Goal: Task Accomplishment & Management: Complete application form

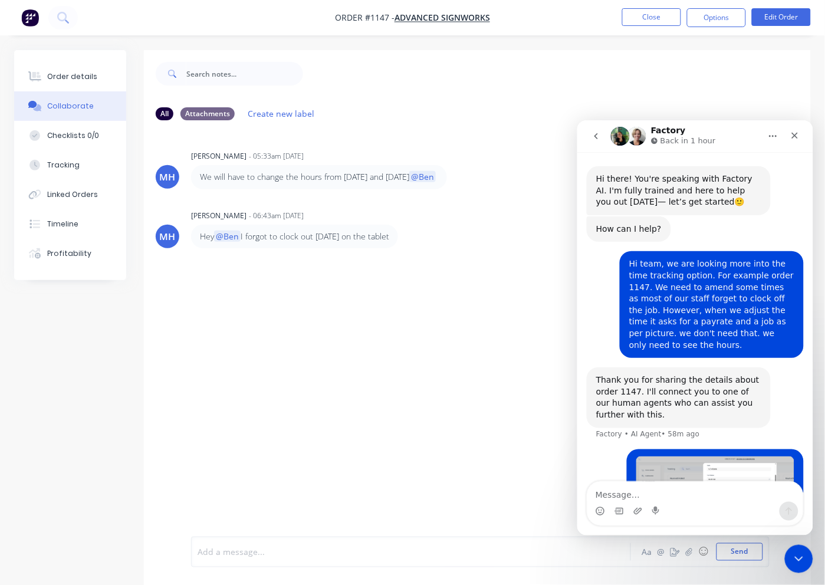
scroll to position [295, 0]
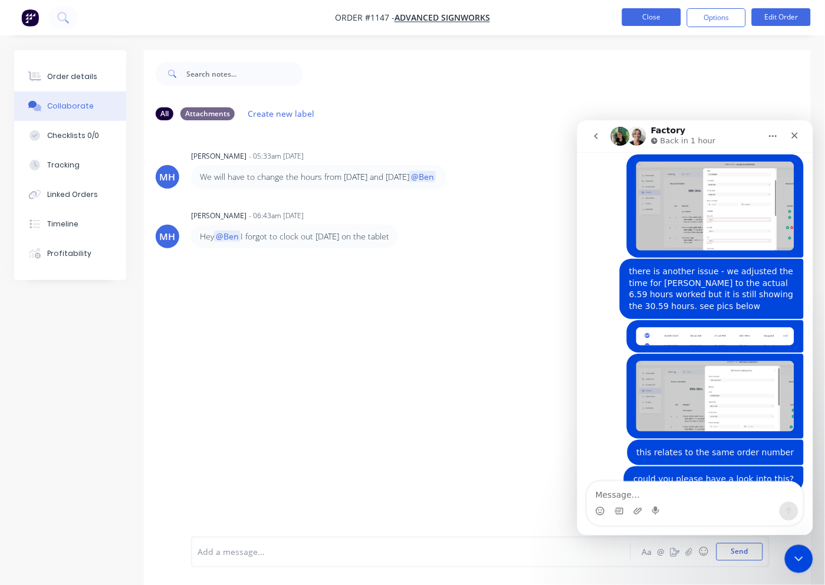
click at [654, 20] on button "Close" at bounding box center [651, 17] width 59 height 18
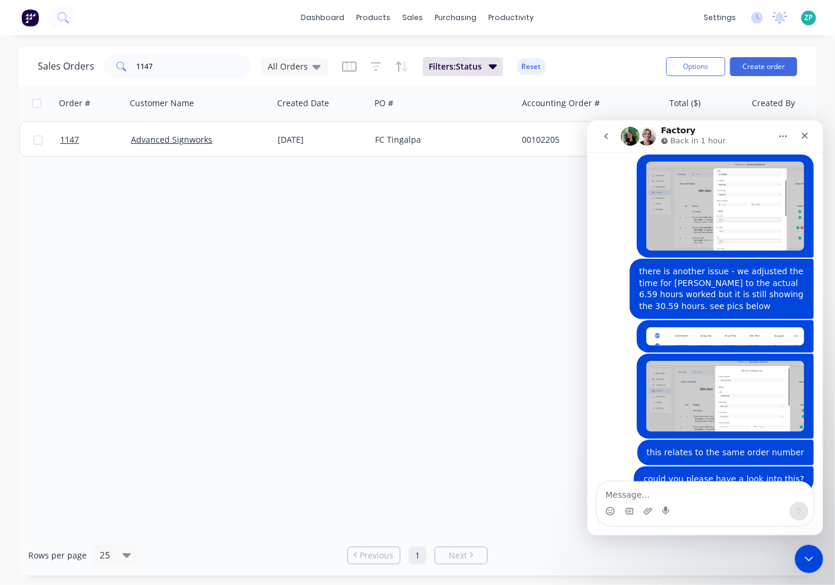
click at [801, 355] on div "Hi there! You're speaking with Factory AI. I'm fully trained and here to help y…" at bounding box center [705, 343] width 236 height 383
click at [808, 131] on icon "Close" at bounding box center [804, 134] width 9 height 9
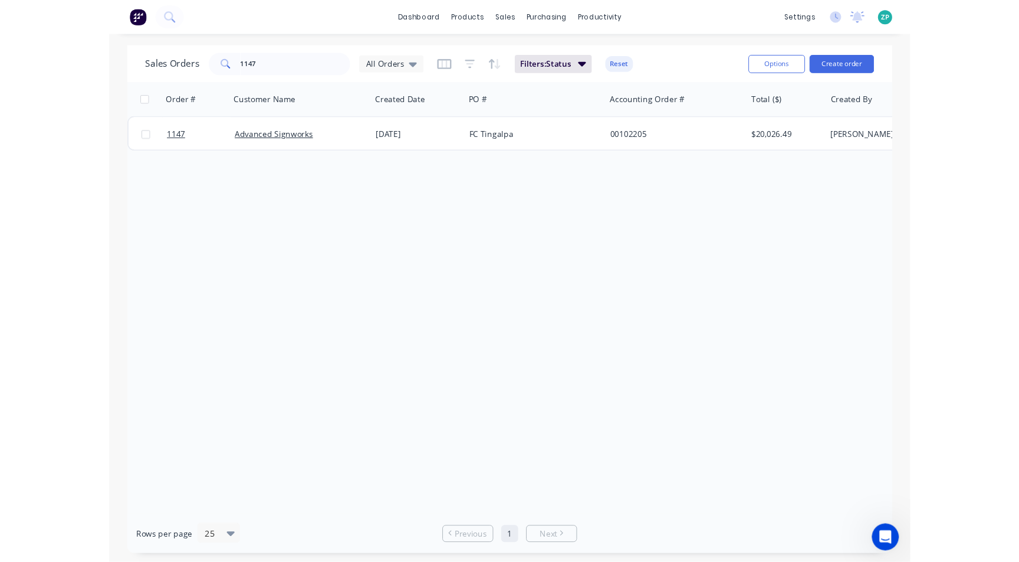
scroll to position [295, 0]
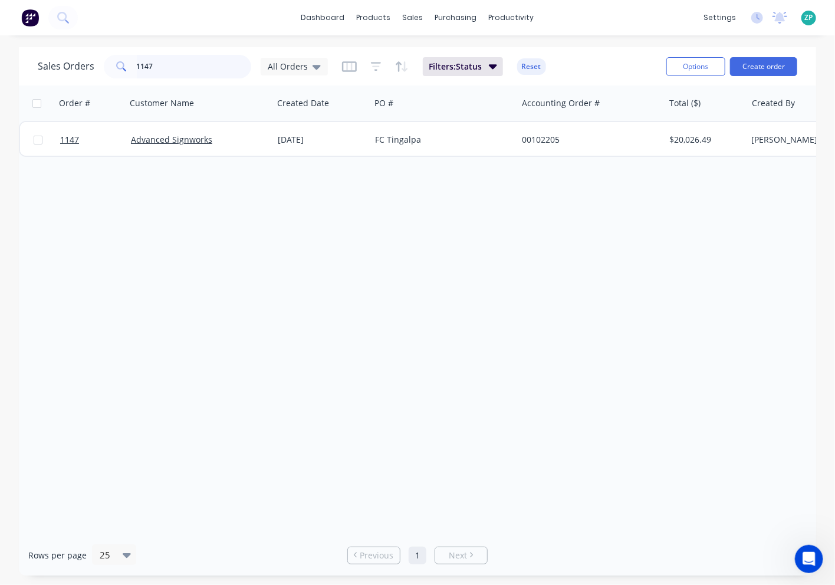
click at [172, 58] on input "1147" at bounding box center [194, 67] width 115 height 24
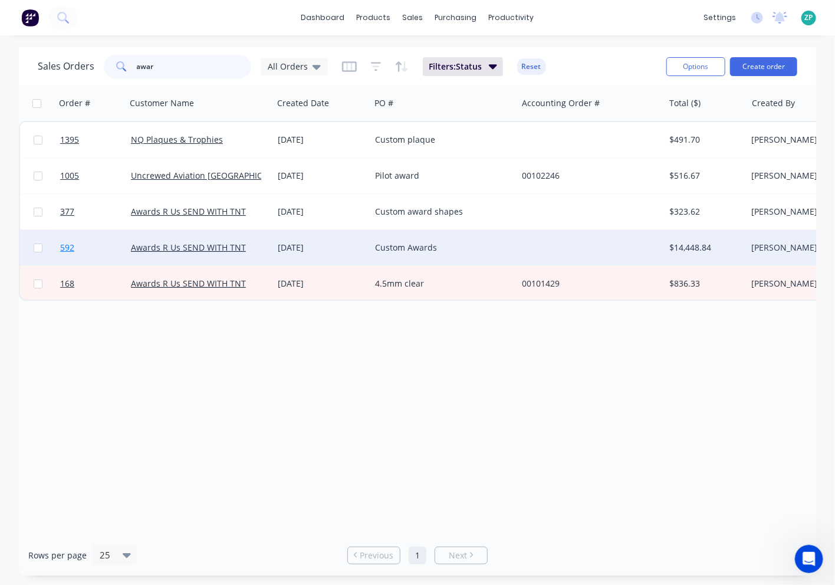
type input "awar"
click at [67, 251] on span "592" at bounding box center [67, 248] width 14 height 12
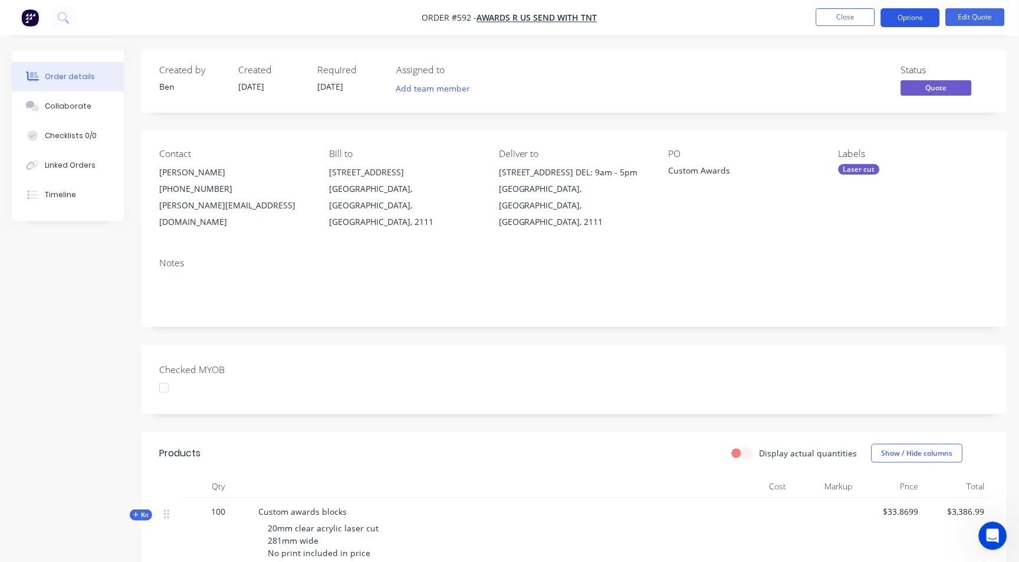
click at [825, 14] on button "Options" at bounding box center [910, 17] width 59 height 19
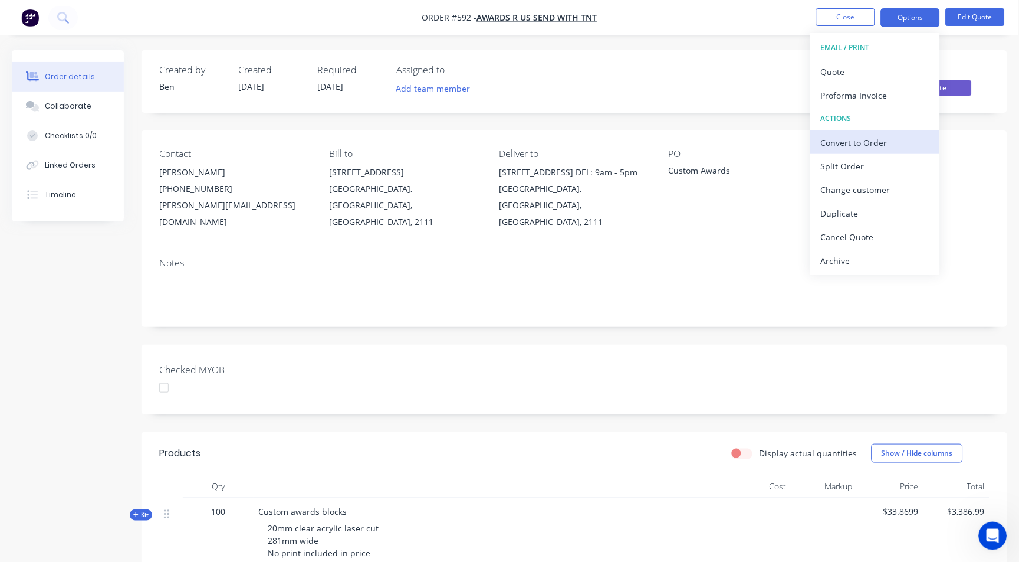
click at [825, 134] on div "Convert to Order" at bounding box center [875, 142] width 109 height 17
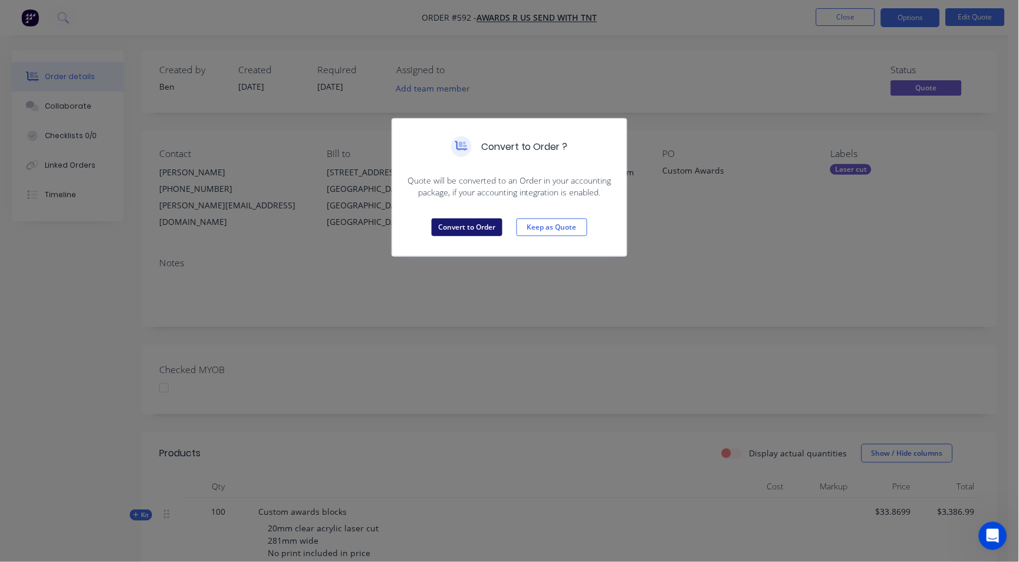
click at [455, 219] on button "Convert to Order" at bounding box center [467, 227] width 71 height 18
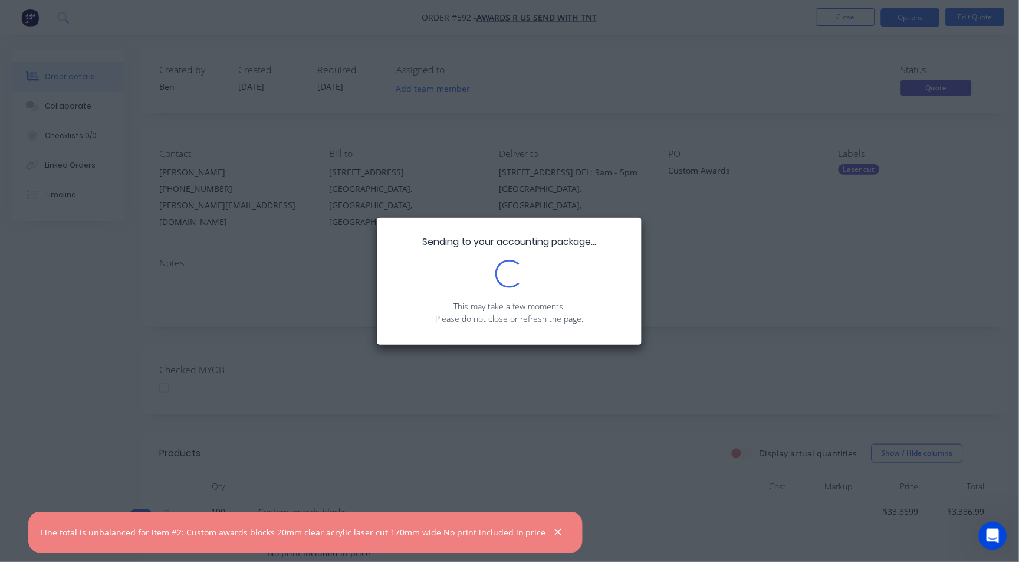
click at [717, 226] on div "Sending to your accounting package... Loading... This may take a few moments. P…" at bounding box center [509, 281] width 1019 height 562
click at [554, 531] on icon "button" at bounding box center [558, 532] width 8 height 11
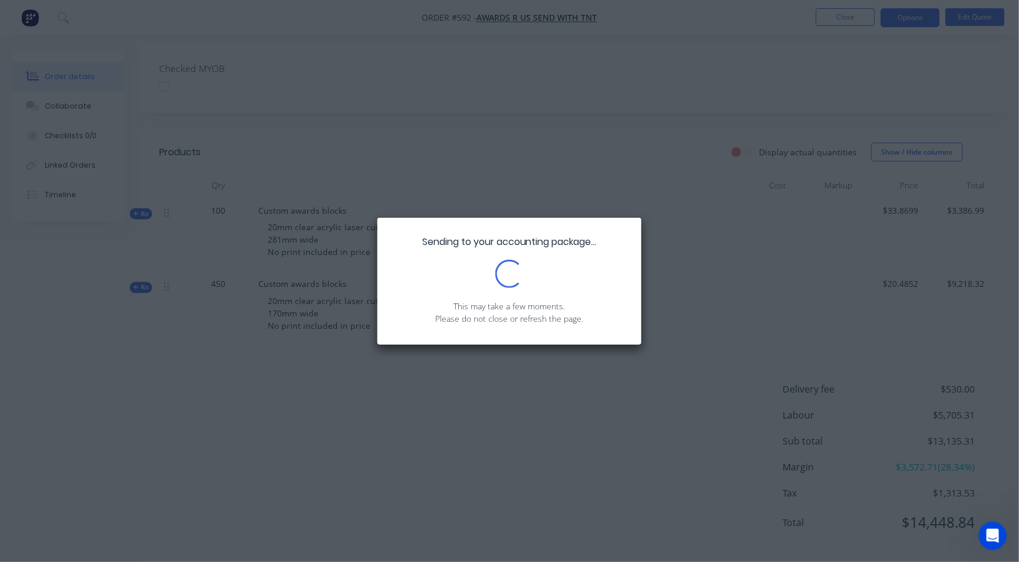
scroll to position [303, 0]
click at [153, 195] on div "Sending to your accounting package... Loading... This may take a few moments. P…" at bounding box center [509, 281] width 1019 height 562
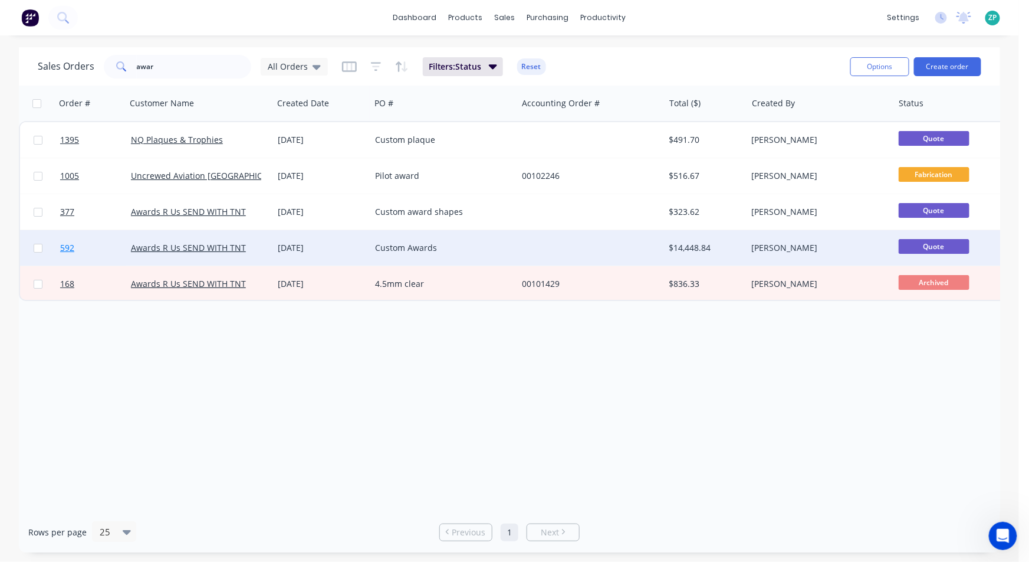
click at [63, 247] on span "592" at bounding box center [67, 248] width 14 height 12
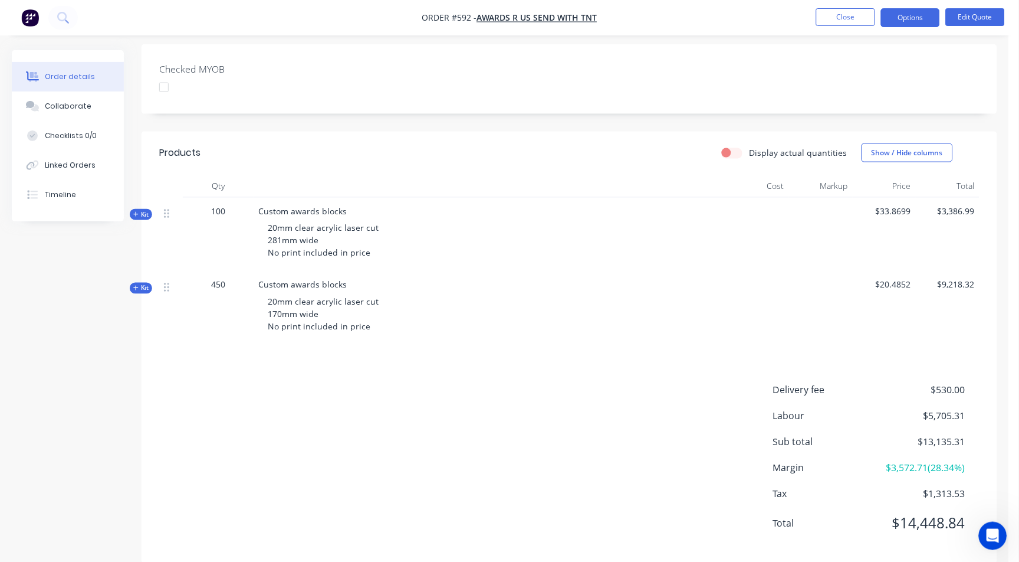
scroll to position [303, 0]
click at [825, 533] on icon "Open Intercom Messenger" at bounding box center [990, 533] width 19 height 19
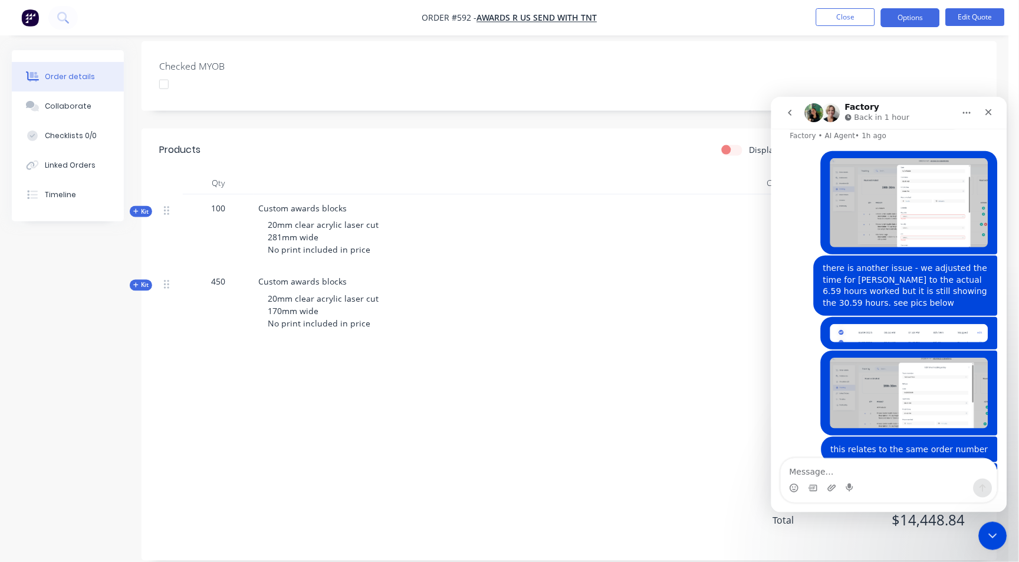
scroll to position [295, 0]
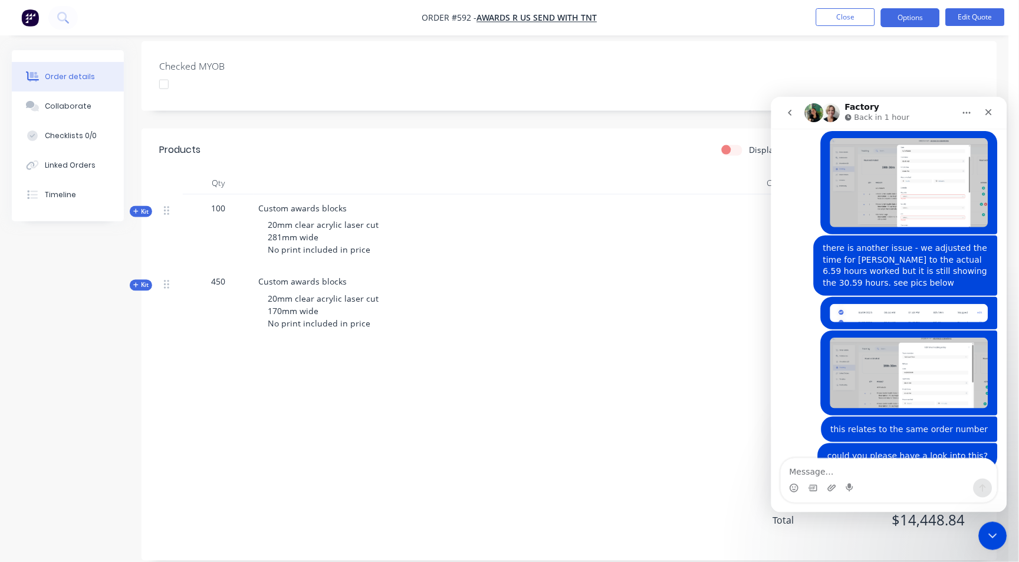
click at [789, 114] on icon "go back" at bounding box center [789, 111] width 9 height 9
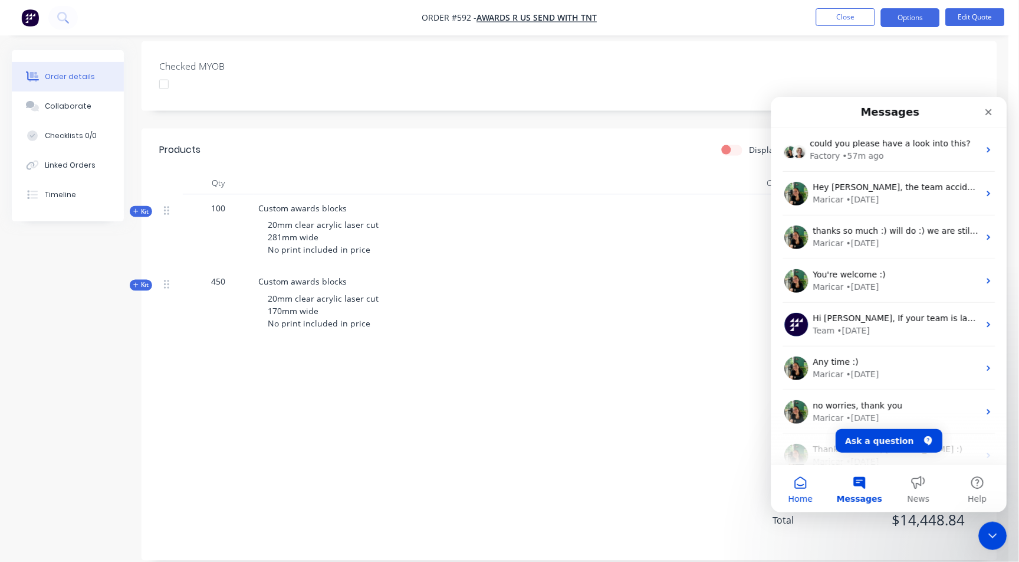
click at [802, 498] on span "Home" at bounding box center [800, 498] width 24 height 8
click at [797, 494] on span "Home" at bounding box center [800, 498] width 27 height 8
click at [803, 488] on button "Home" at bounding box center [800, 487] width 59 height 47
drag, startPoint x: 987, startPoint y: 106, endPoint x: 781, endPoint y: 97, distance: 206.6
click at [825, 106] on div "Close" at bounding box center [988, 111] width 21 height 21
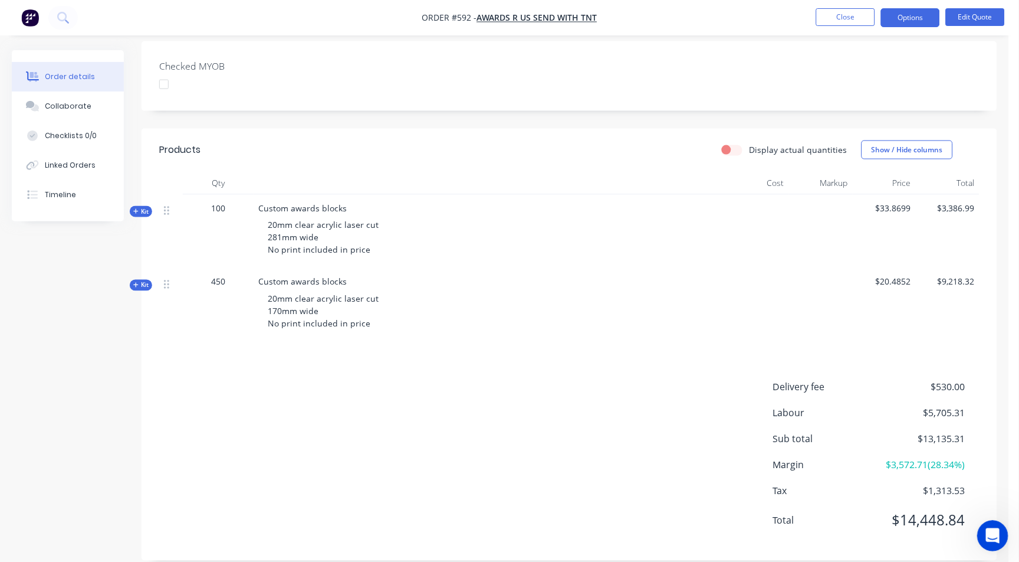
click at [825, 524] on div "Open Intercom Messenger" at bounding box center [990, 533] width 39 height 39
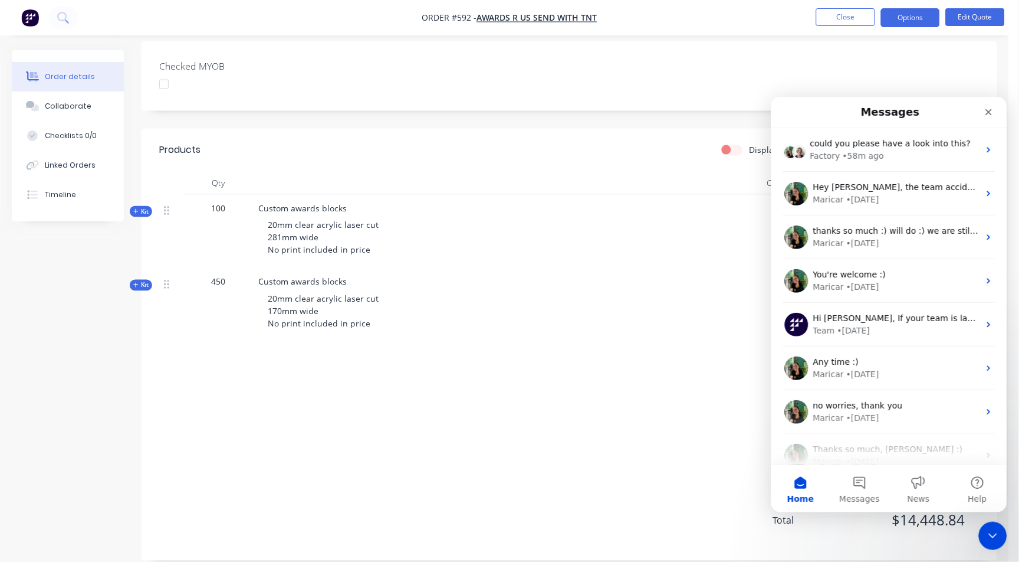
click at [817, 485] on button "Home" at bounding box center [800, 487] width 59 height 47
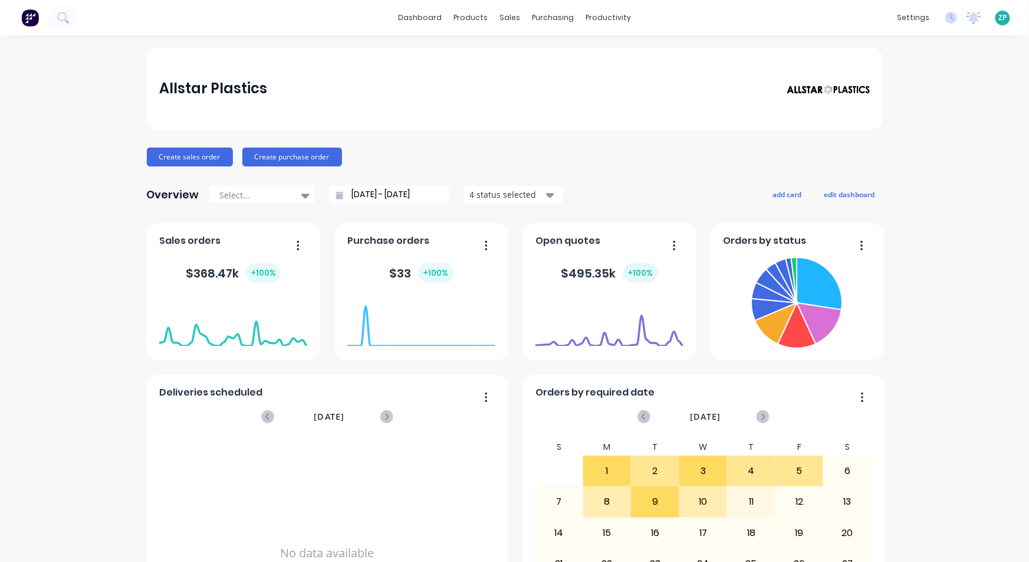
click at [1012, 529] on div "Allstar Plastics Create sales order Create purchase order Overview Select... 11…" at bounding box center [514, 355] width 1029 height 616
click at [1003, 529] on div "Open Intercom Messenger" at bounding box center [1003, 535] width 31 height 31
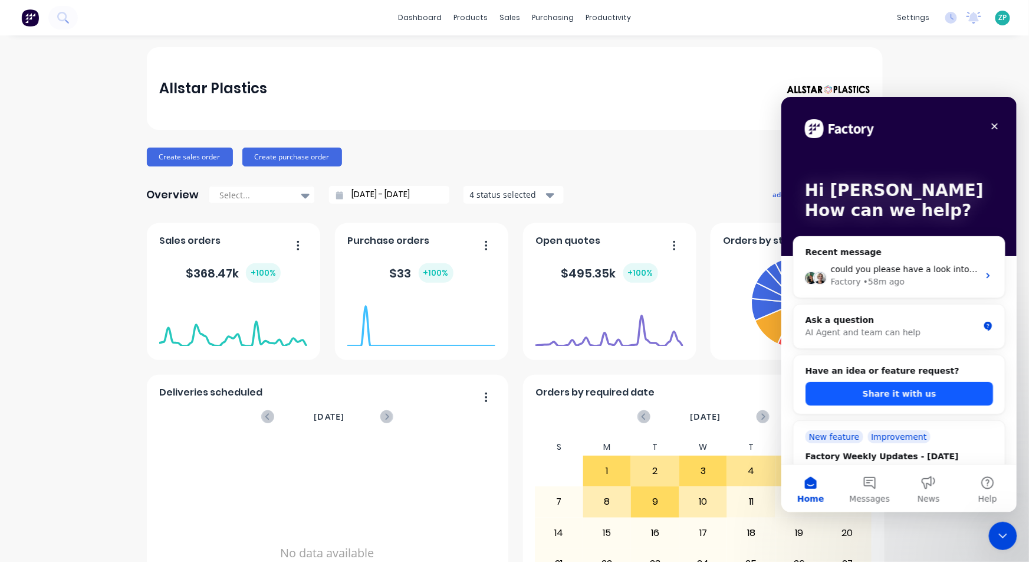
click at [875, 395] on button "Share it with us" at bounding box center [899, 393] width 188 height 24
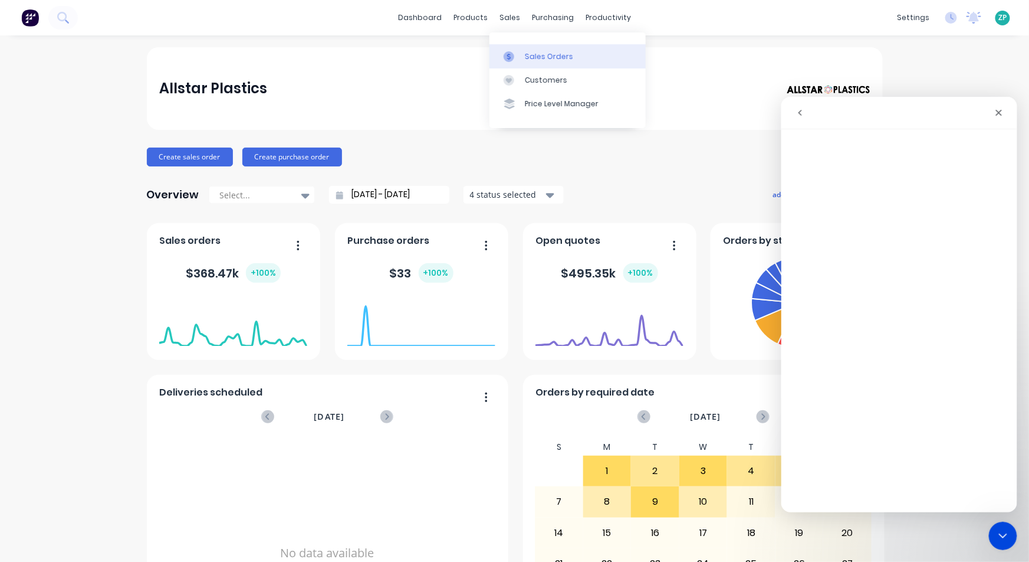
click at [528, 57] on div "Sales Orders" at bounding box center [549, 56] width 48 height 11
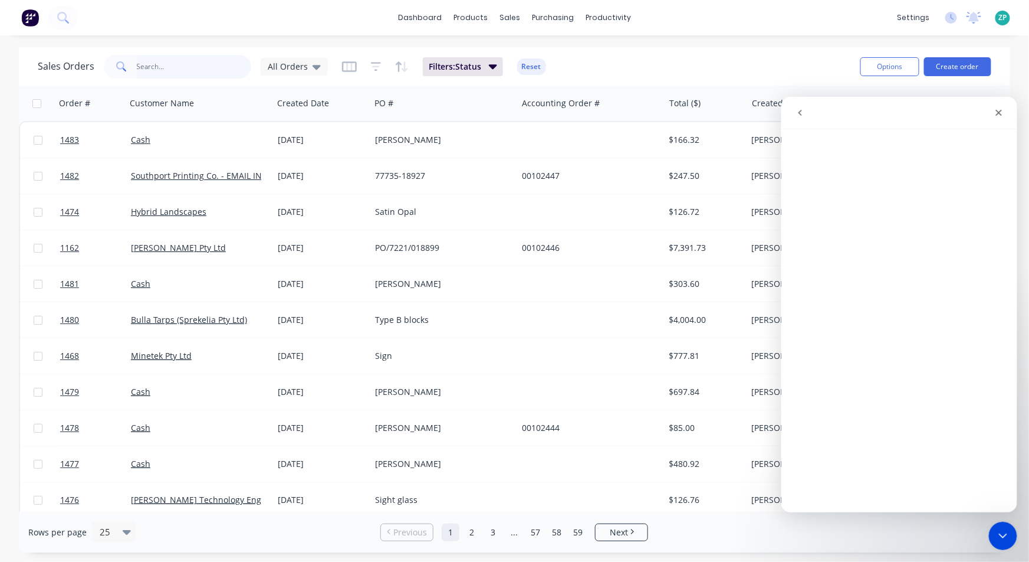
click at [145, 78] on div "Sales Orders All Orders Filters: Status Reset" at bounding box center [444, 66] width 813 height 29
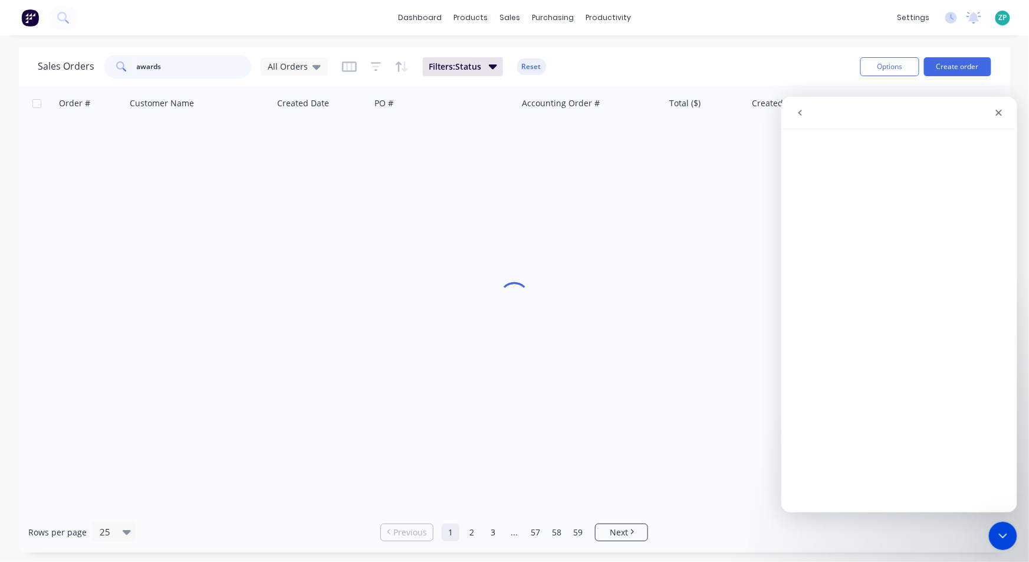
type input "awards"
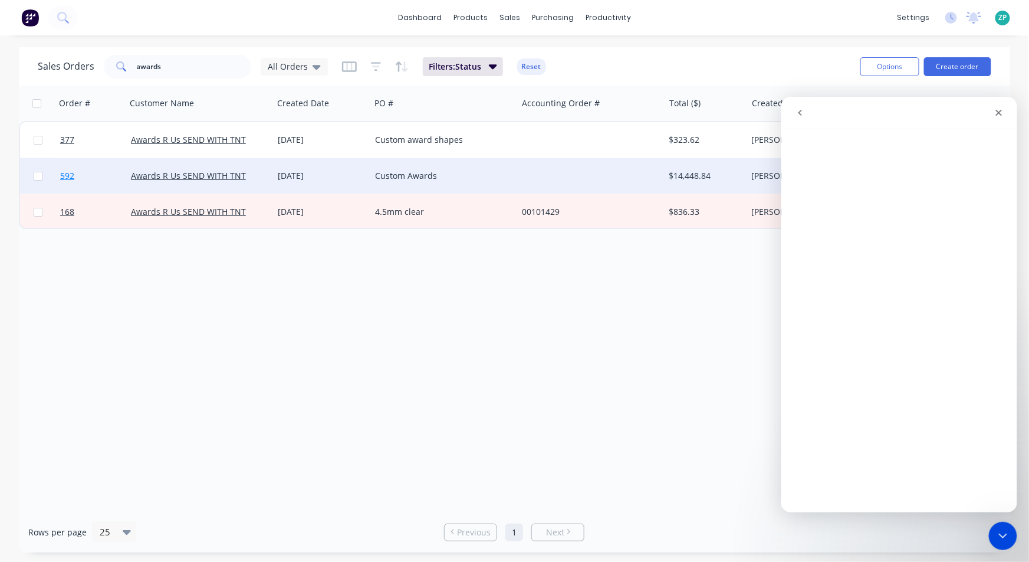
click at [65, 175] on span "592" at bounding box center [67, 176] width 14 height 12
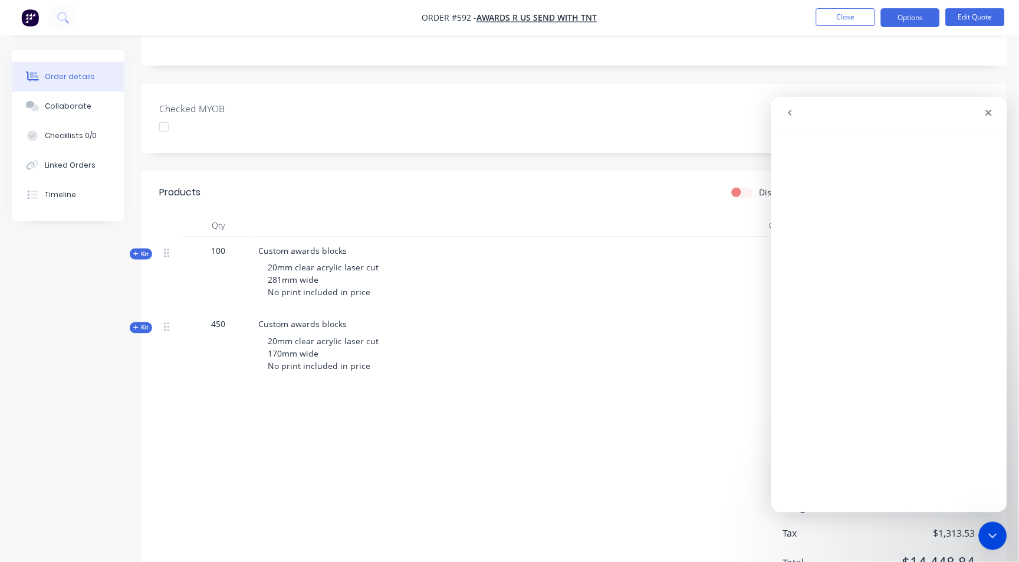
scroll to position [262, 0]
click at [229, 359] on div "450" at bounding box center [218, 347] width 71 height 74
click at [994, 531] on icon "Close Intercom Messenger" at bounding box center [991, 534] width 14 height 14
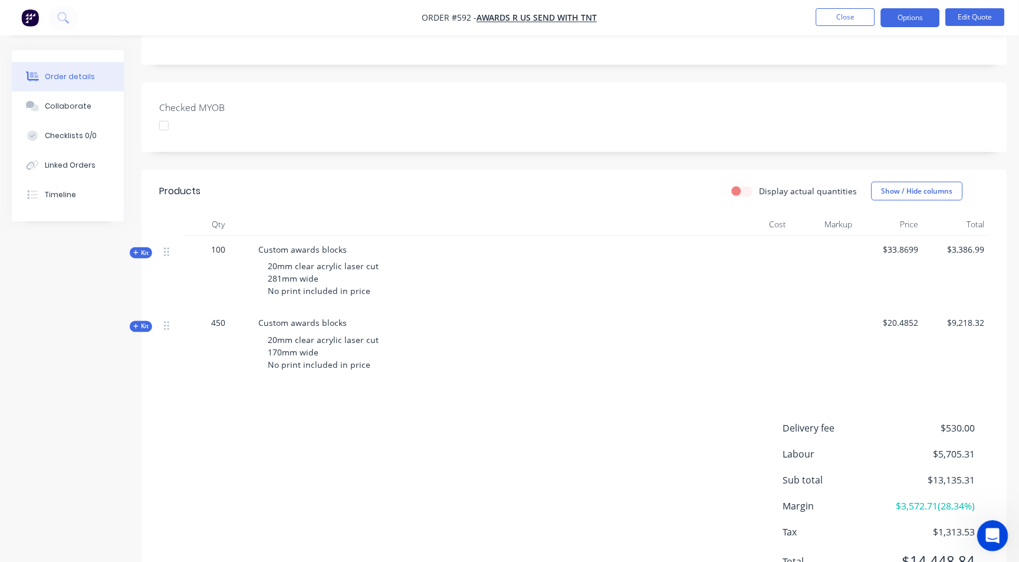
scroll to position [0, 0]
click at [132, 321] on div "Kit" at bounding box center [141, 326] width 22 height 11
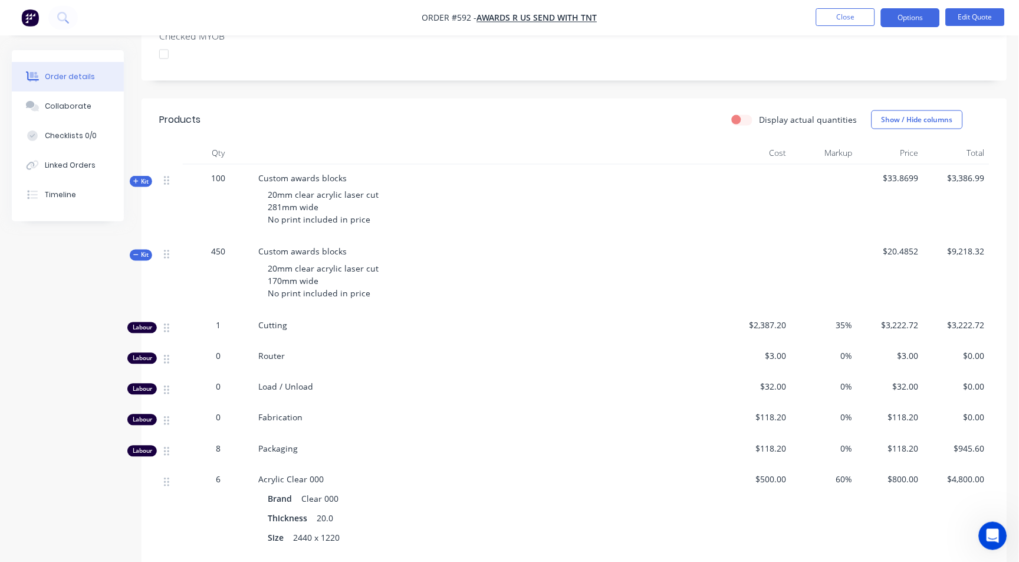
scroll to position [327, 0]
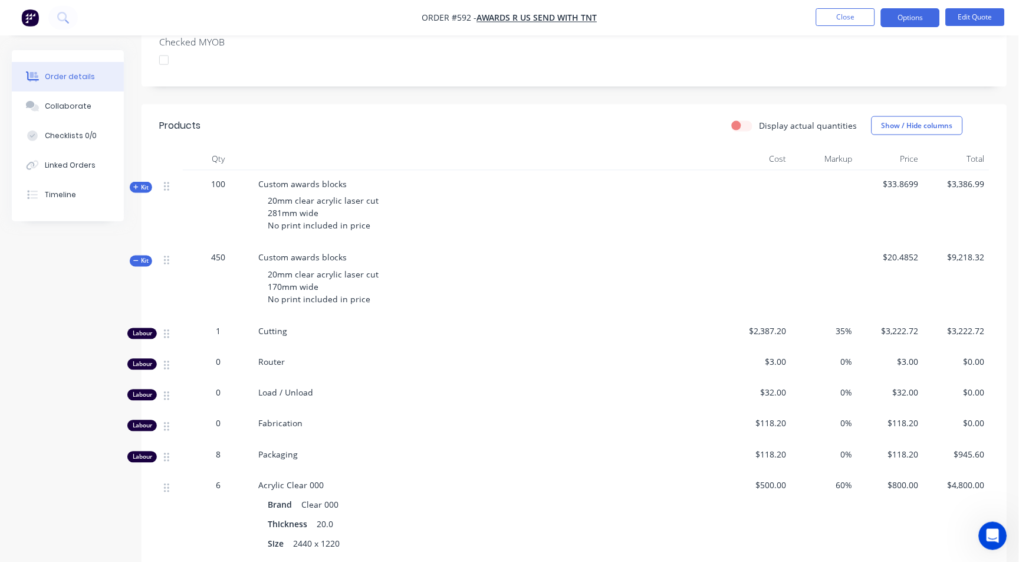
click at [1009, 476] on div "Order details Collaborate Checklists 0/0 Linked Orders Timeline Order details C…" at bounding box center [509, 275] width 1019 height 1104
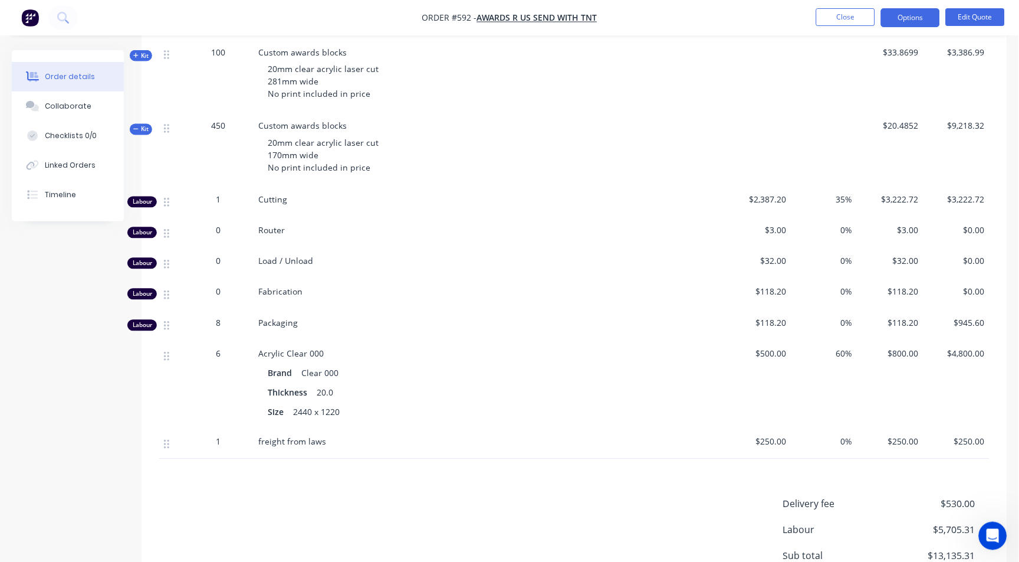
scroll to position [458, 0]
click at [994, 538] on icon "Open Intercom Messenger" at bounding box center [990, 533] width 19 height 19
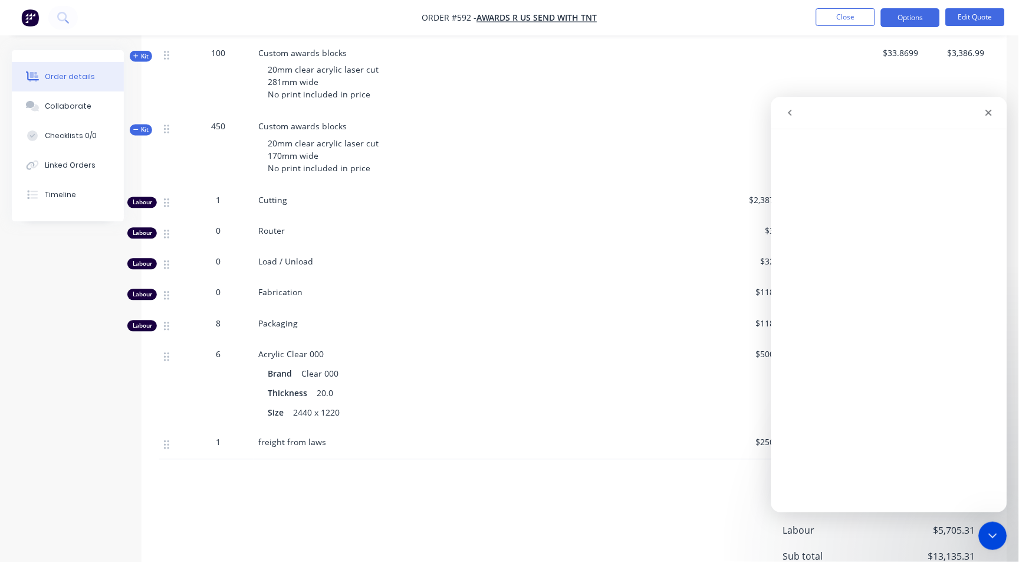
click at [592, 481] on div "Products Display actual quantities Show / Hide columns Qty Cost Markup Price To…" at bounding box center [575, 325] width 866 height 704
click at [791, 114] on icon "go back" at bounding box center [789, 111] width 9 height 9
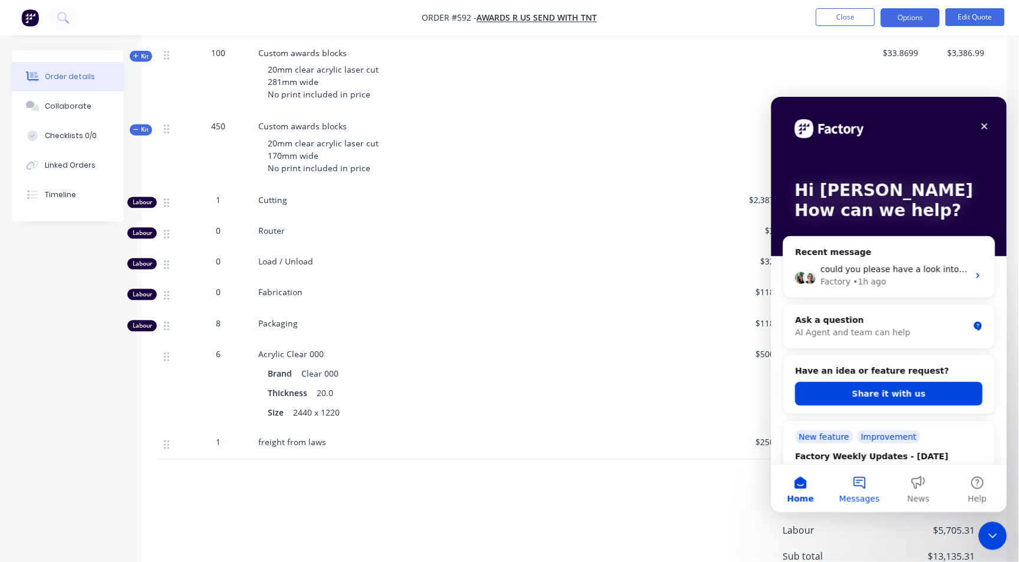
click at [862, 490] on button "Messages" at bounding box center [859, 487] width 59 height 47
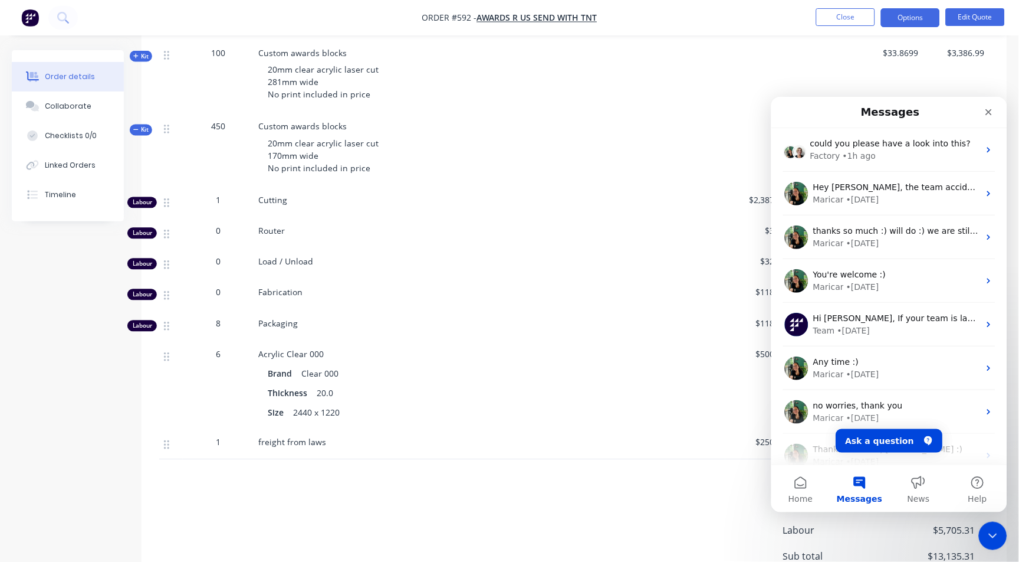
click at [422, 465] on div "Products Display actual quantities Show / Hide columns Qty Cost Markup Price To…" at bounding box center [575, 325] width 866 height 704
drag, startPoint x: 989, startPoint y: 109, endPoint x: 894, endPoint y: 458, distance: 361.3
click at [898, 457] on div "Messages could you please have a look into this? Factory • 1h ago Hey Zandra, t…" at bounding box center [889, 279] width 236 height 367
click at [894, 436] on button "Ask a question" at bounding box center [889, 440] width 107 height 24
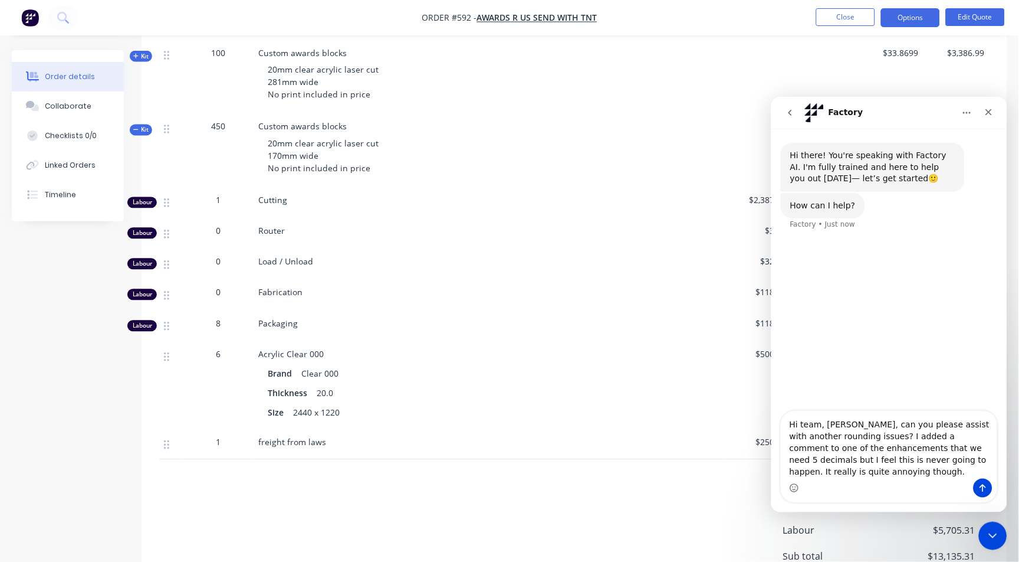
click at [845, 434] on textarea "Hi team, Urgent, can you please assist with another rounding issues? I added a …" at bounding box center [889, 444] width 216 height 67
type textarea "Hi team, [PERSON_NAME], can you please assist with another rounding issue as Or…"
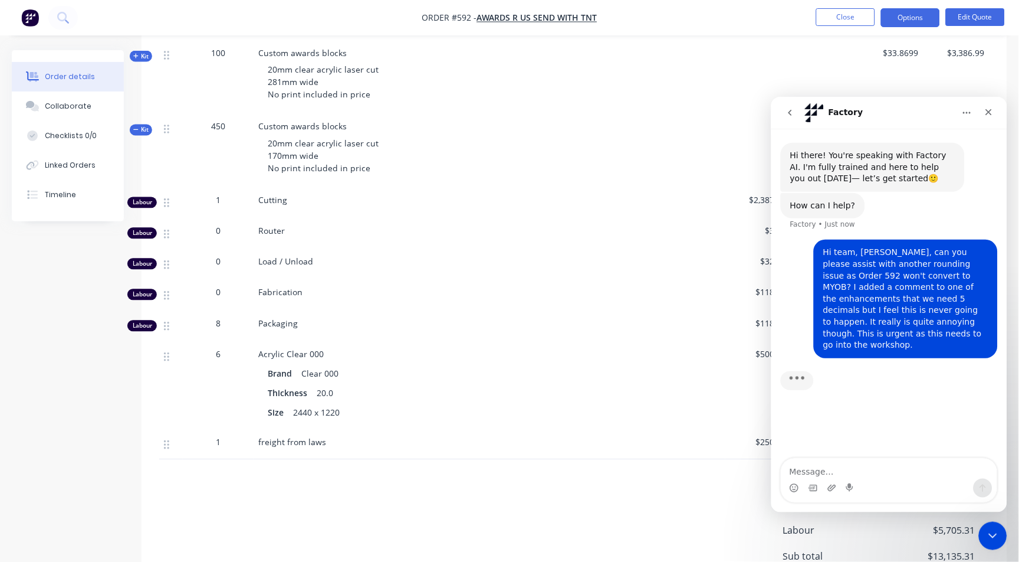
click at [387, 467] on div "Products Display actual quantities Show / Hide columns Qty Cost Markup Price To…" at bounding box center [575, 325] width 866 height 704
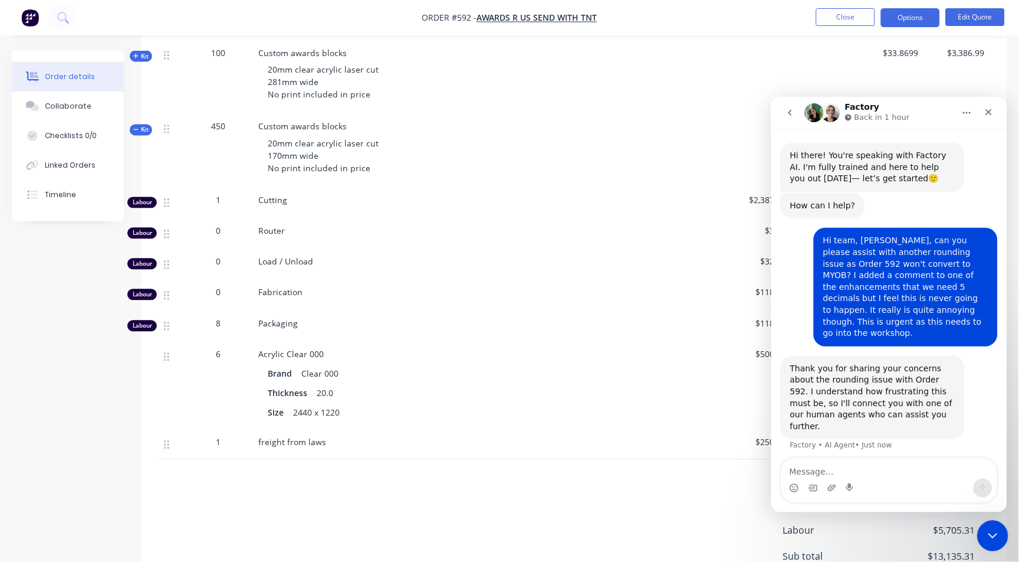
click at [992, 525] on div "Close Intercom Messenger" at bounding box center [991, 534] width 28 height 28
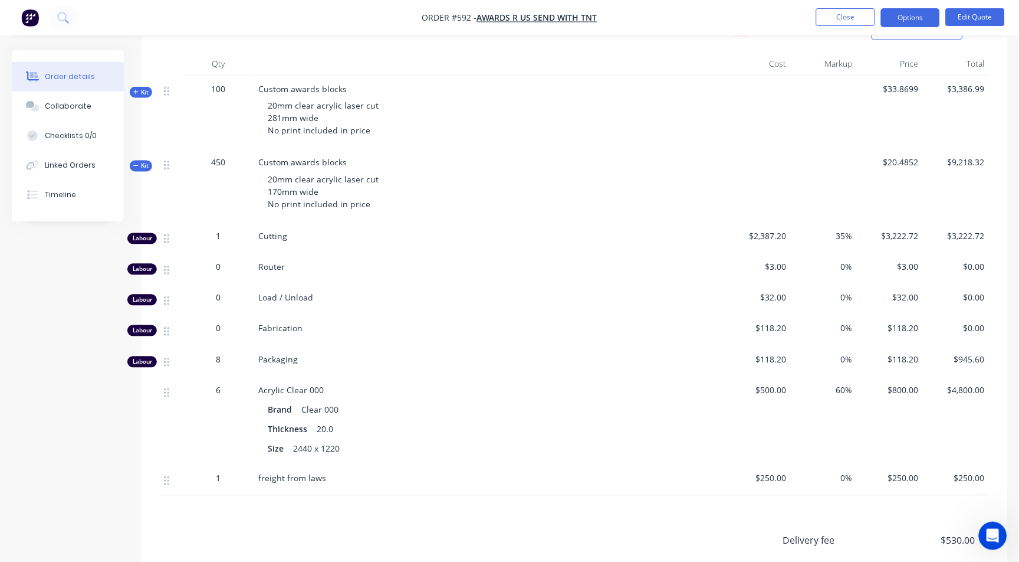
scroll to position [393, 0]
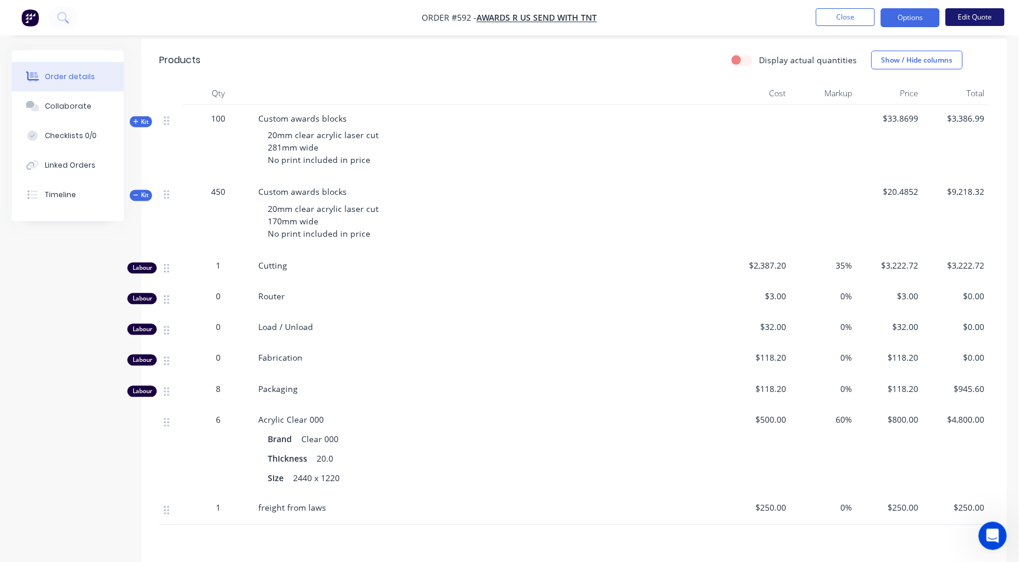
click at [974, 19] on button "Edit Quote" at bounding box center [975, 17] width 59 height 18
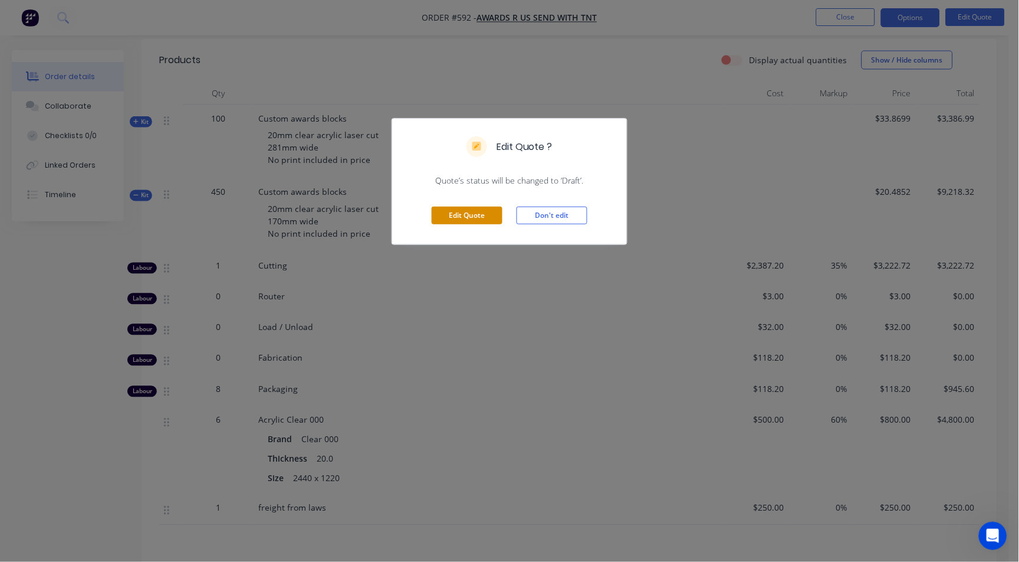
click at [487, 211] on button "Edit Quote" at bounding box center [467, 215] width 71 height 18
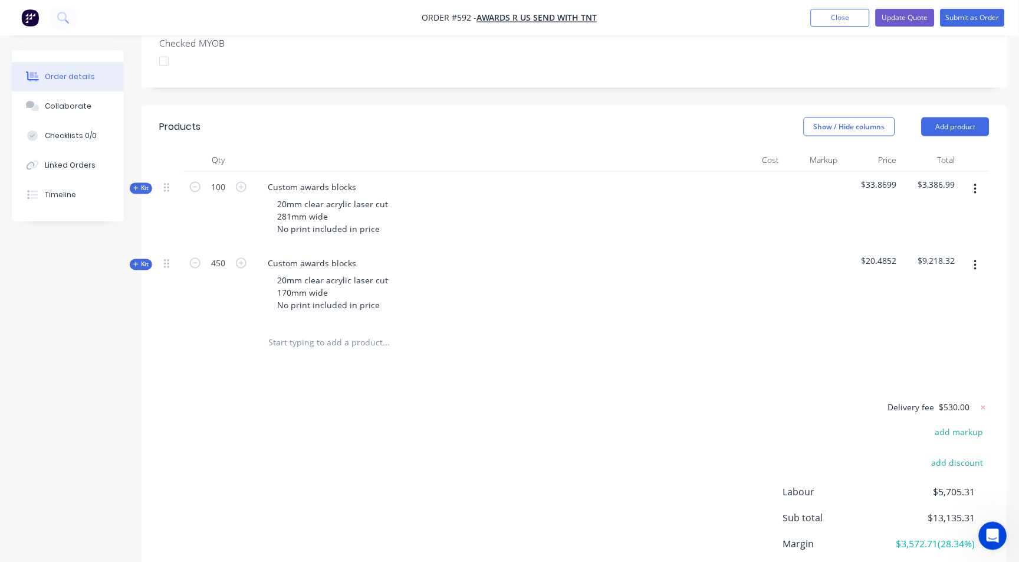
scroll to position [424, 0]
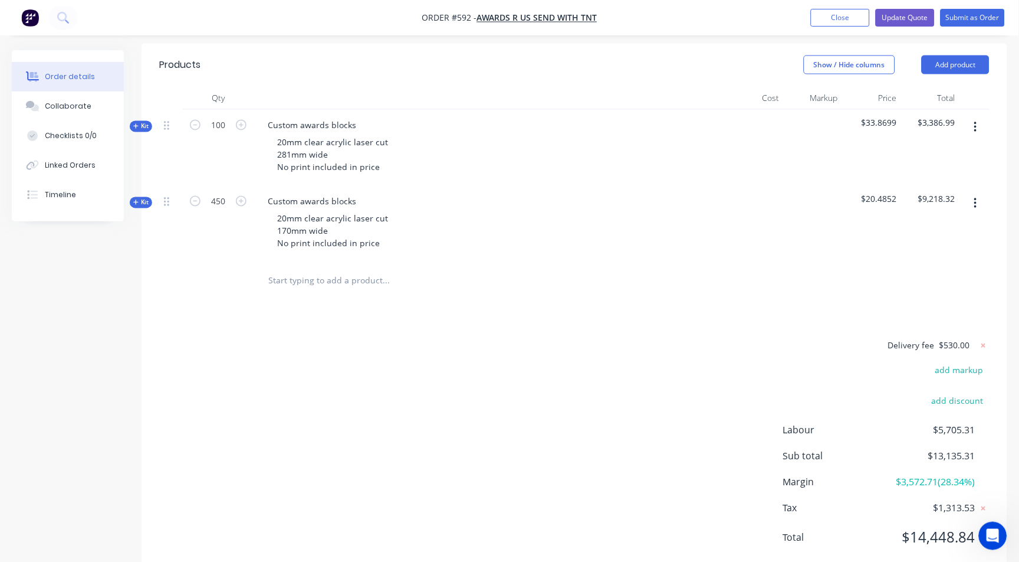
click at [150, 197] on div "Kit" at bounding box center [141, 202] width 22 height 11
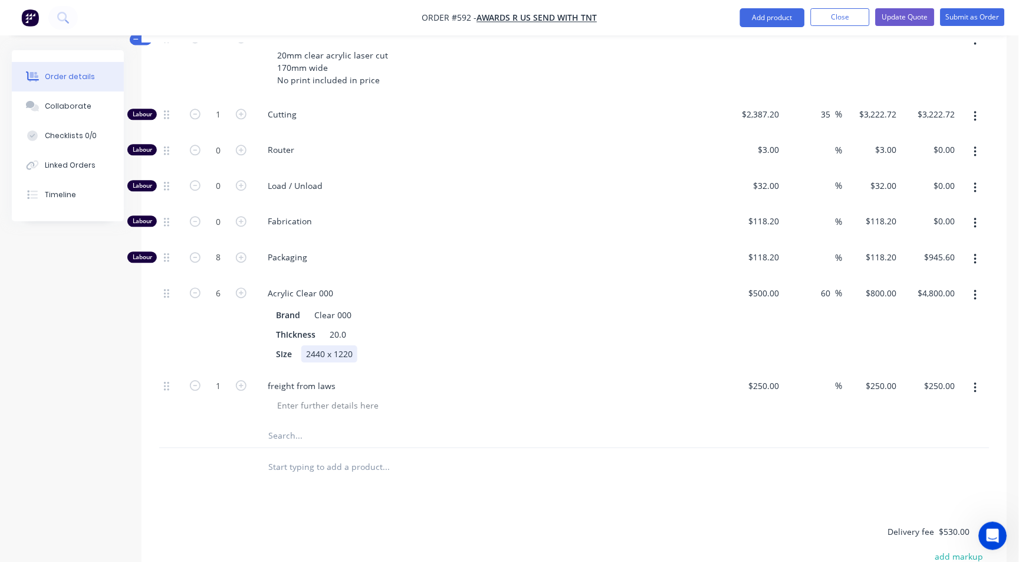
scroll to position [620, 0]
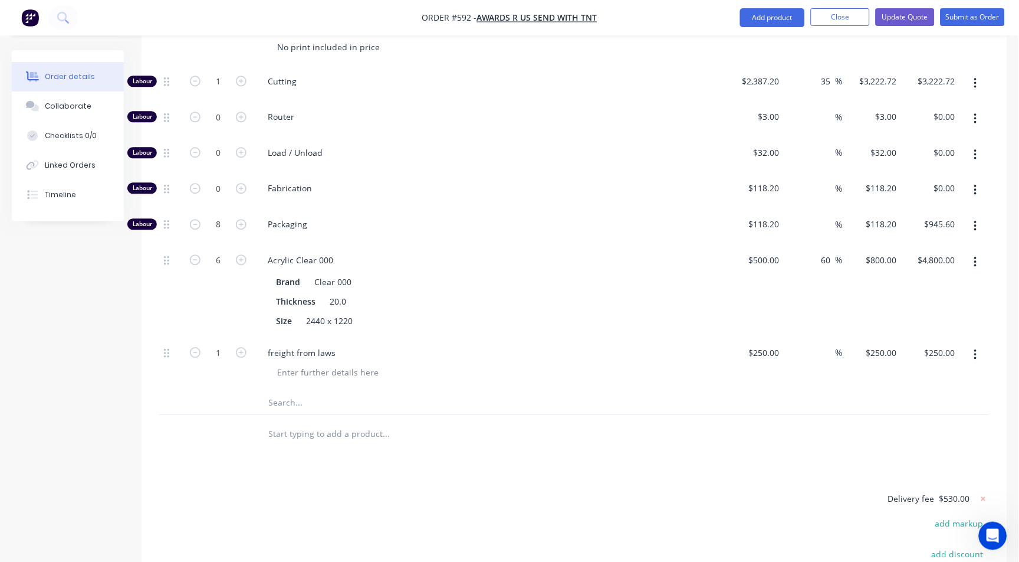
click at [280, 390] on input "text" at bounding box center [386, 402] width 236 height 24
type input "rounding"
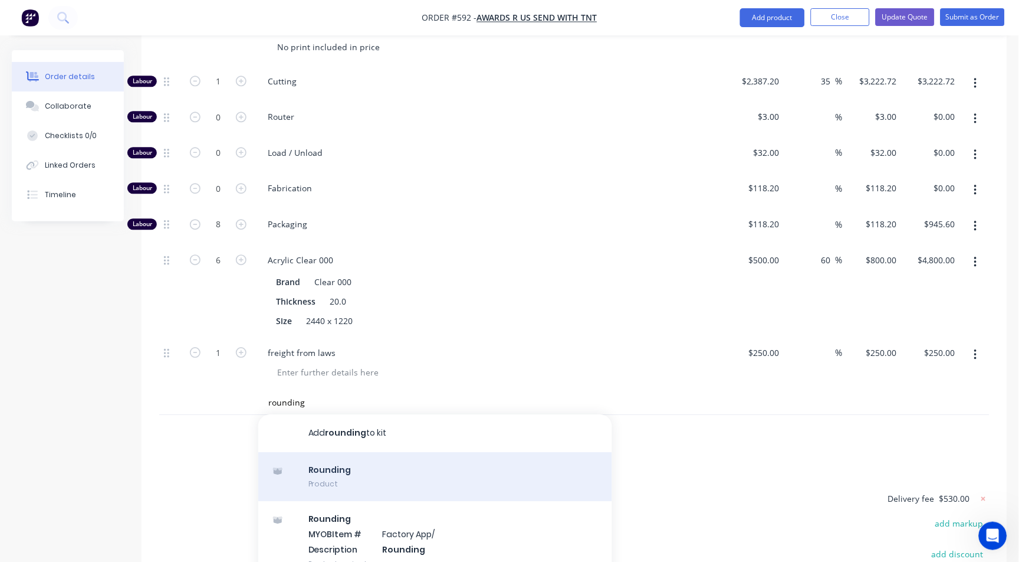
click at [316, 452] on div "Rounding Product" at bounding box center [435, 477] width 354 height 50
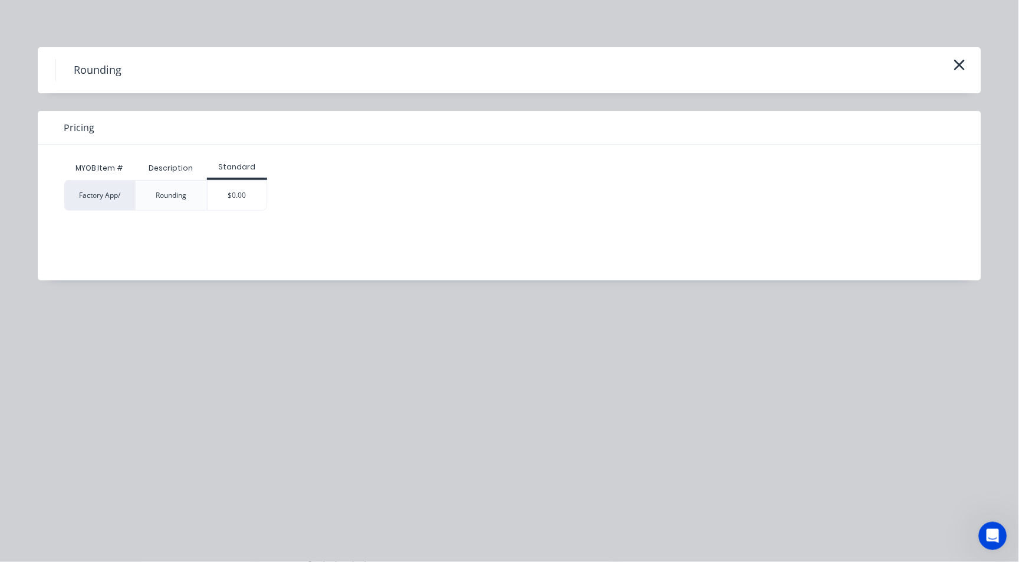
click at [252, 187] on div "$0.00" at bounding box center [237, 194] width 59 height 29
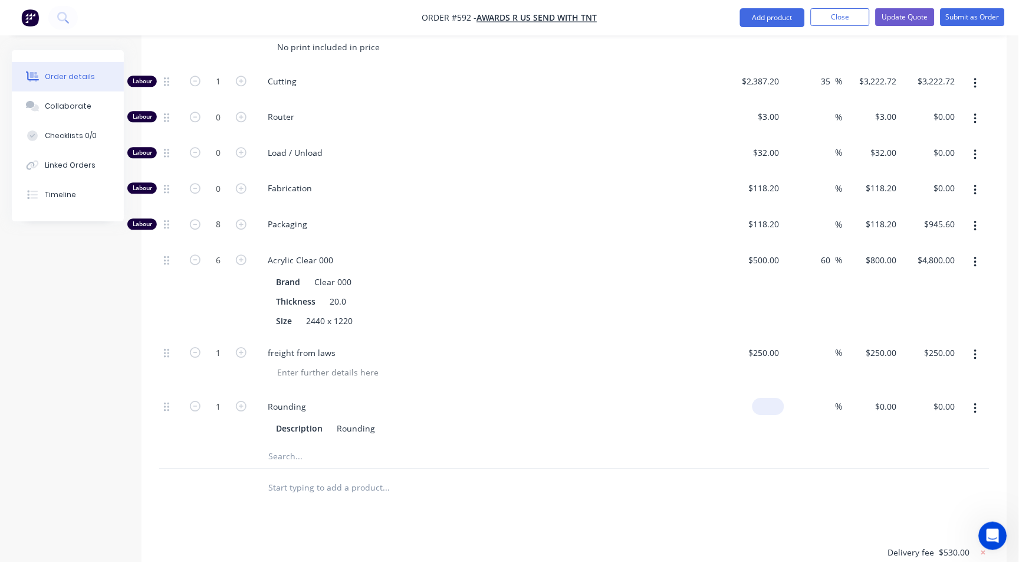
click at [778, 398] on input at bounding box center [770, 406] width 27 height 17
type input "$0.00"
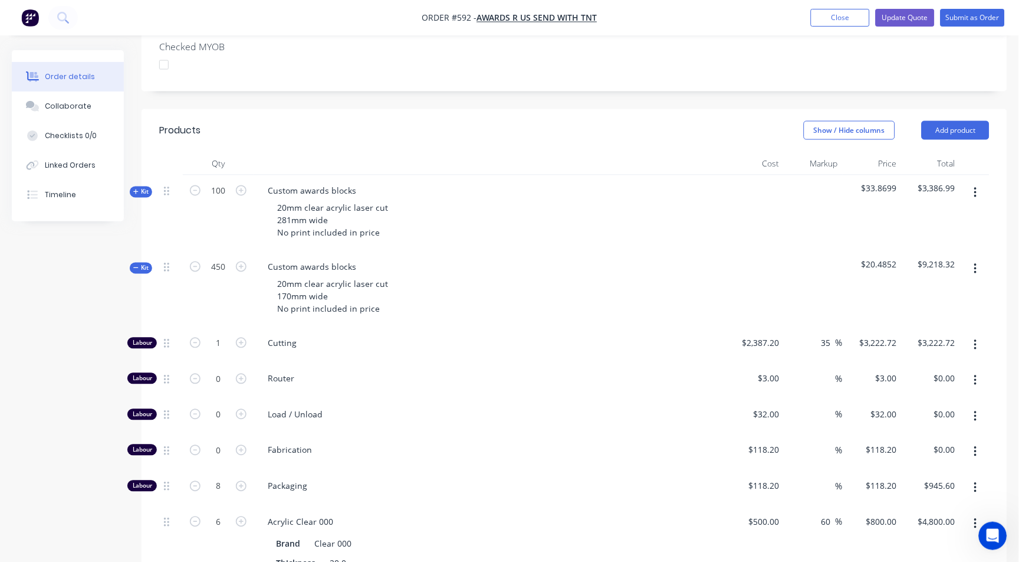
type input ".01"
type input "$0.01"
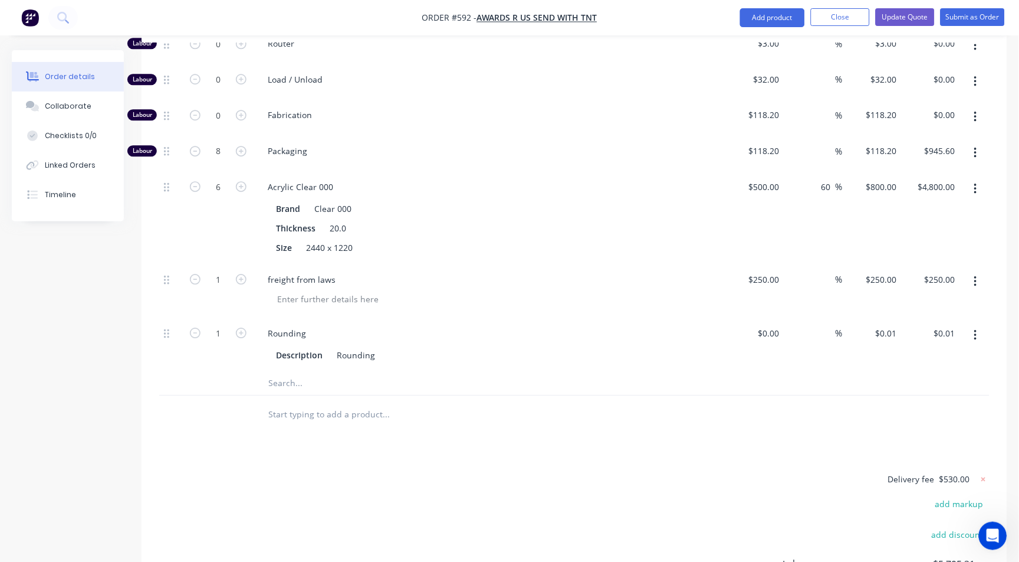
scroll to position [714, 0]
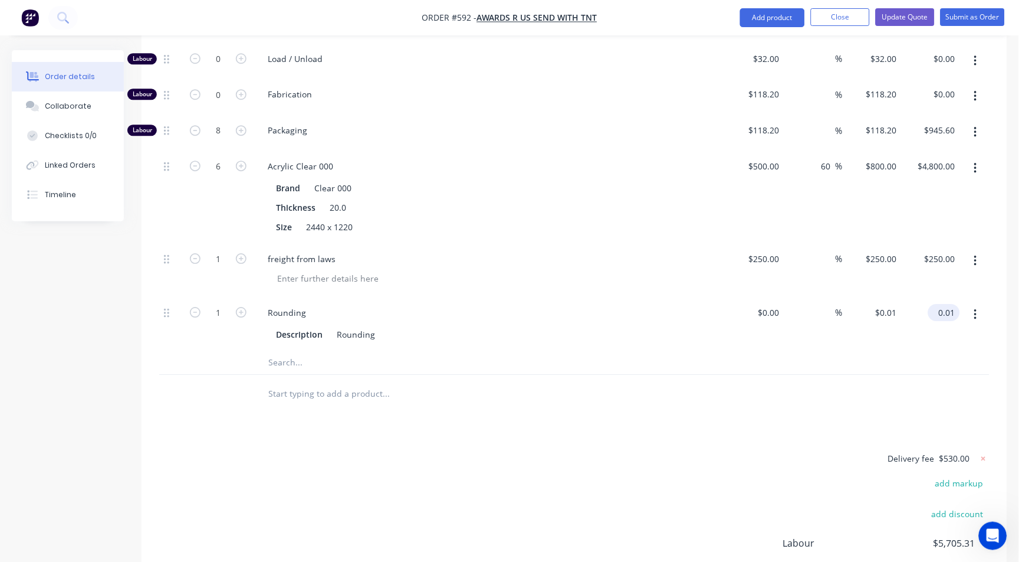
click at [948, 304] on input "0.01" at bounding box center [946, 312] width 27 height 17
type input ".02"
type input "$0.02"
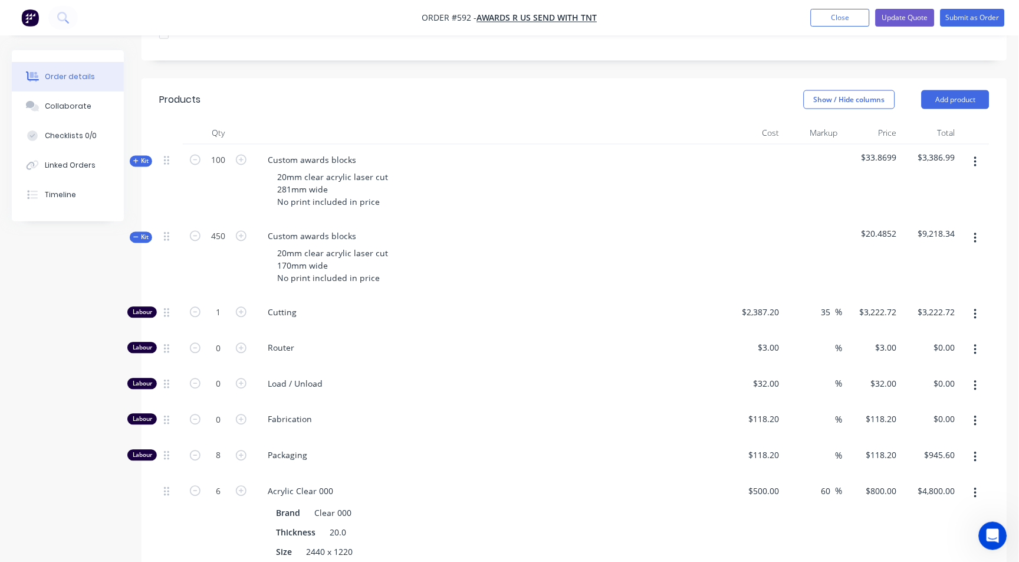
scroll to position [386, 0]
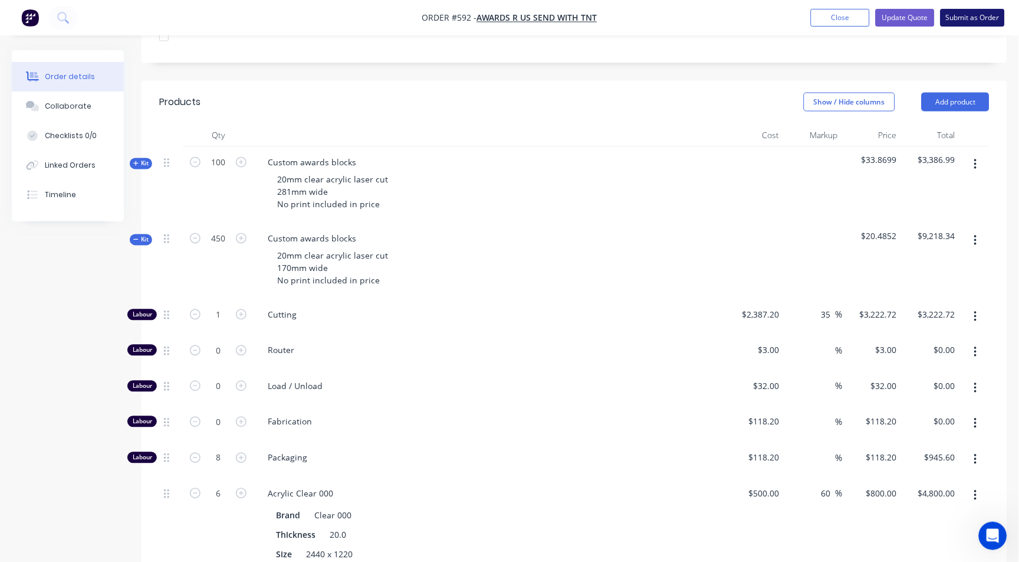
click at [949, 15] on button "Submit as Order" at bounding box center [973, 18] width 64 height 18
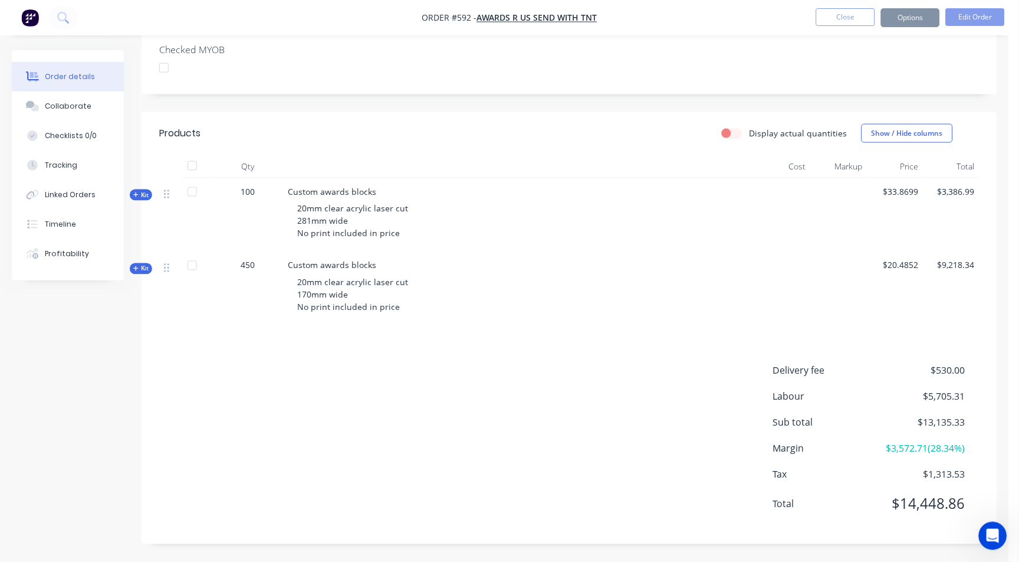
scroll to position [0, 0]
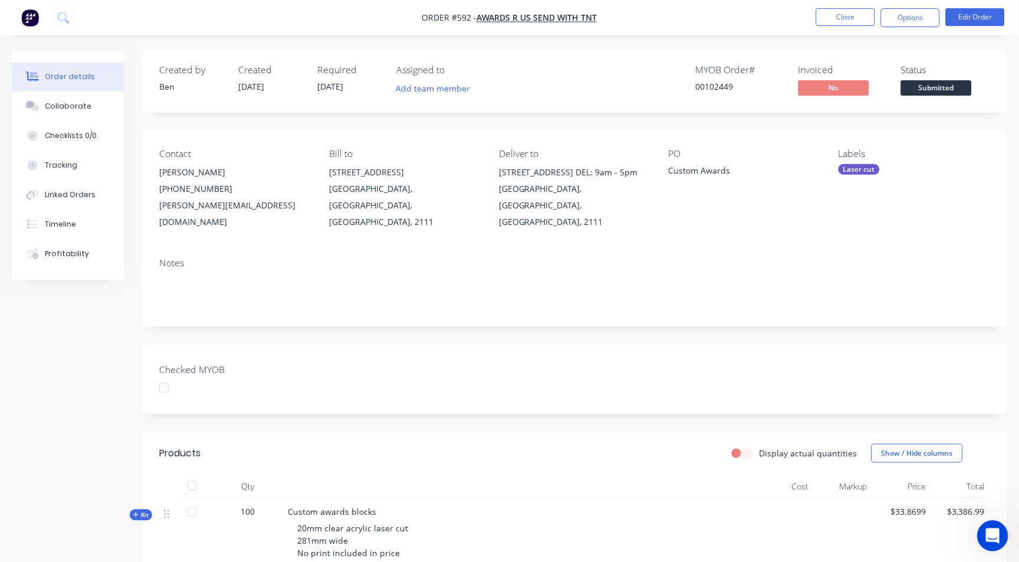
click at [994, 527] on icon "Open Intercom Messenger" at bounding box center [990, 533] width 19 height 19
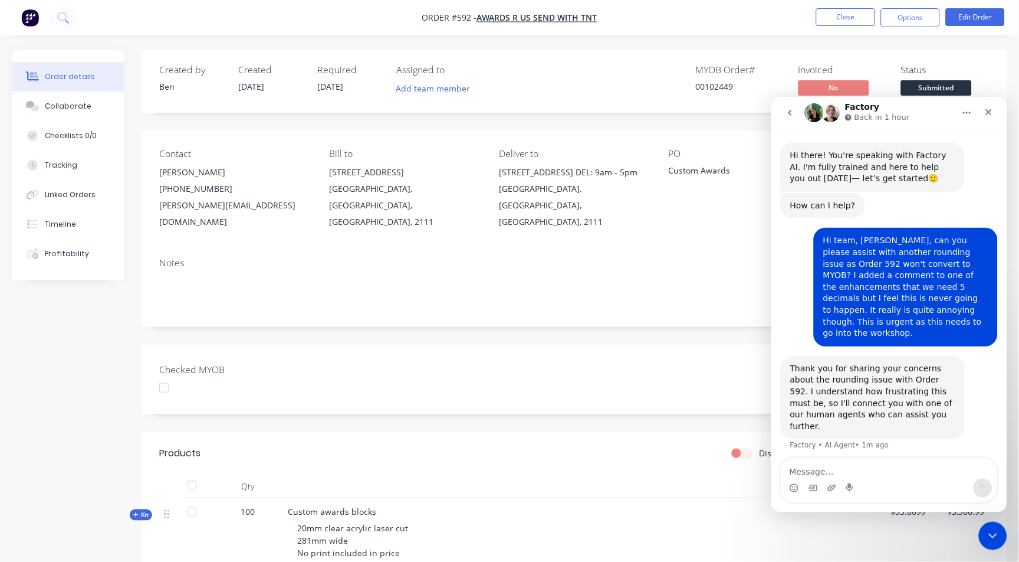
click at [838, 468] on textarea "Message…" at bounding box center [889, 468] width 216 height 20
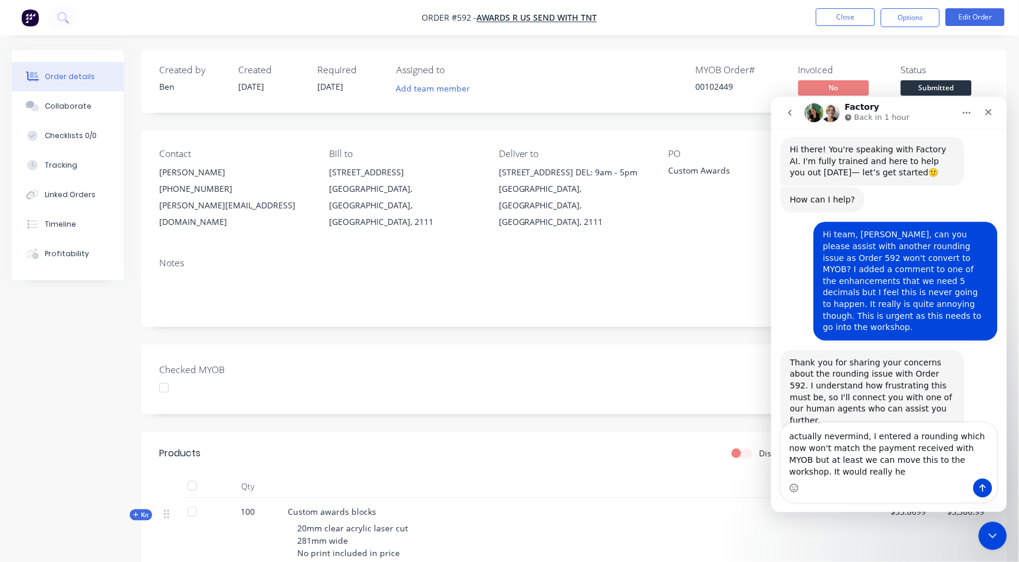
scroll to position [18, 0]
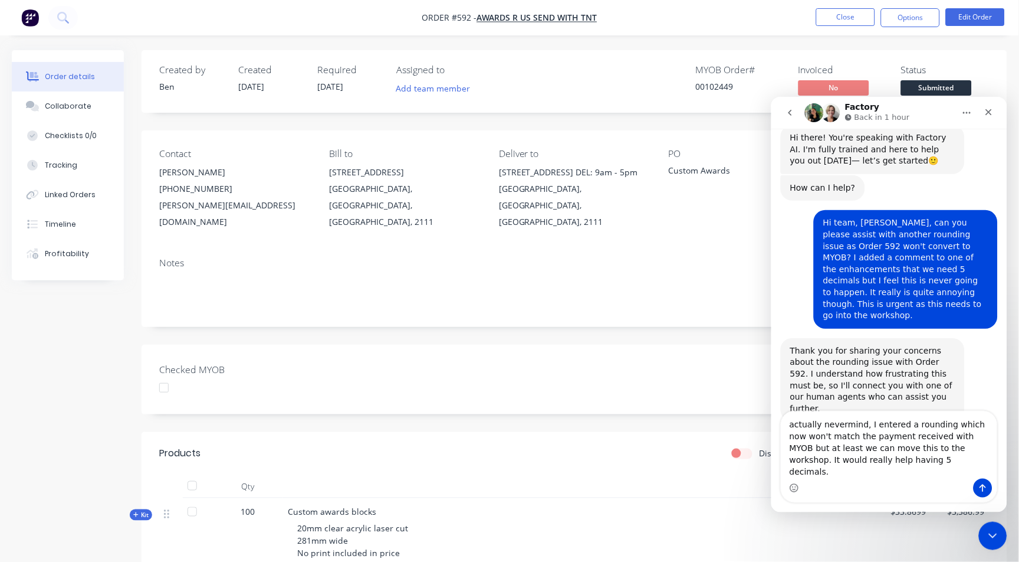
type textarea "actually nevermind, I entered a rounding which now won't match the payment rece…"
click at [979, 490] on icon "Send a message…" at bounding box center [982, 486] width 9 height 9
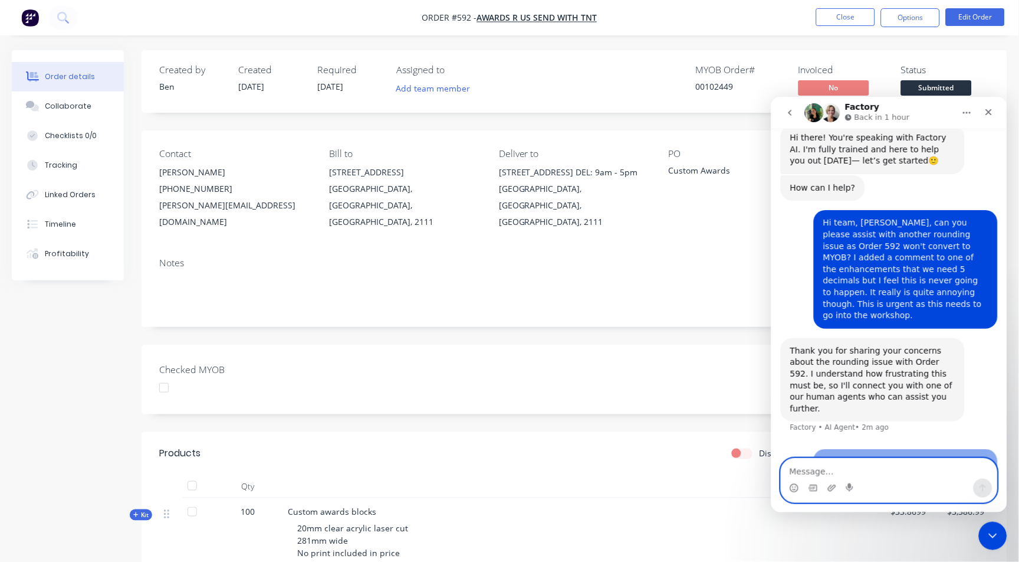
scroll to position [63, 0]
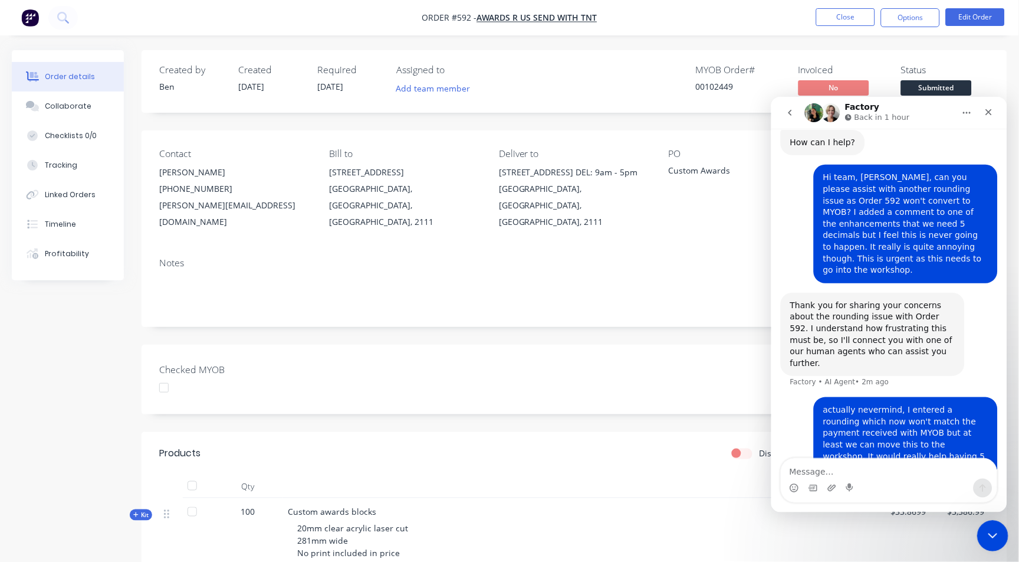
click at [996, 524] on div "Close Intercom Messenger" at bounding box center [991, 534] width 28 height 28
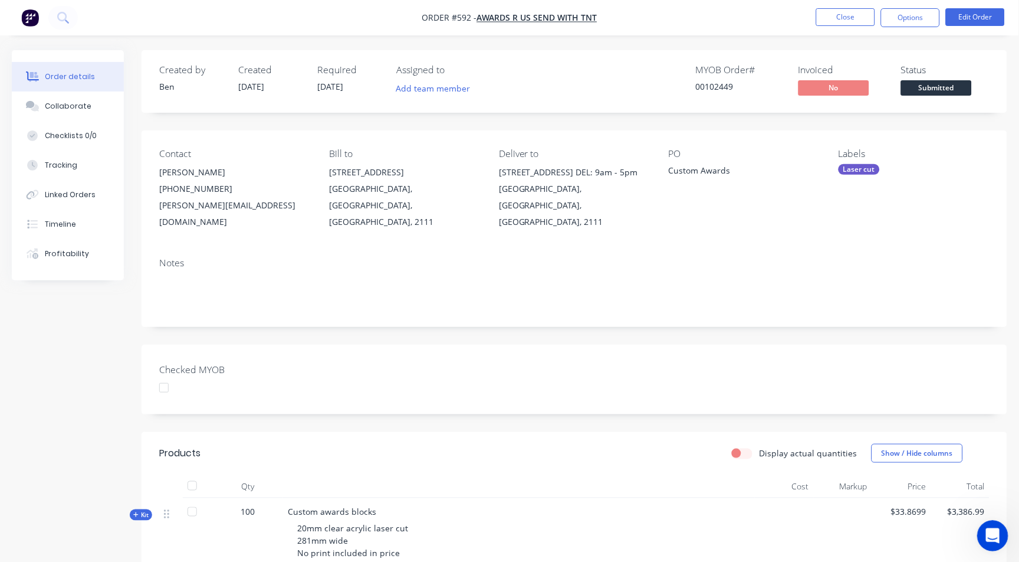
click at [994, 527] on div "Open Intercom Messenger" at bounding box center [990, 533] width 39 height 39
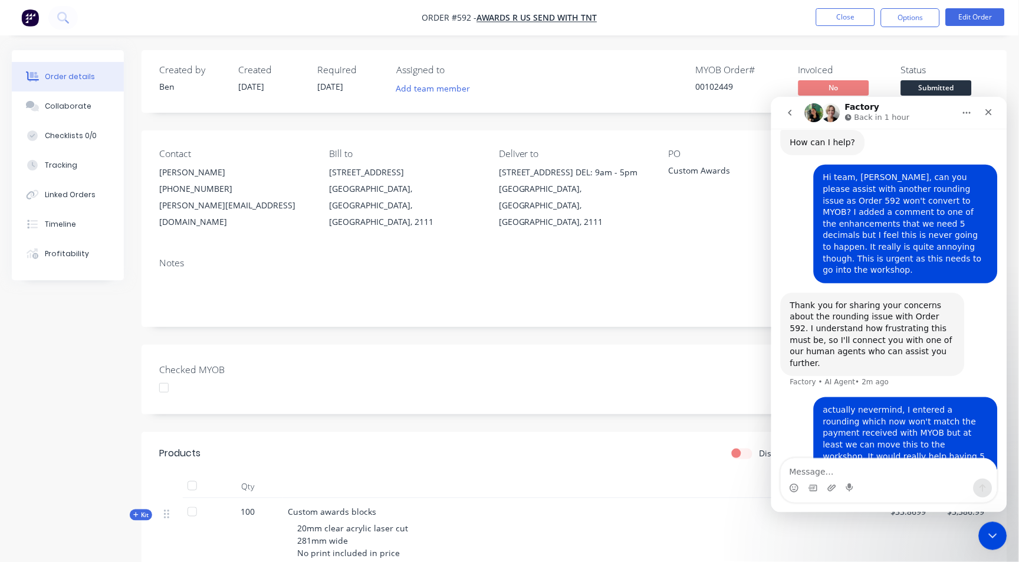
click at [791, 112] on icon "go back" at bounding box center [789, 111] width 9 height 9
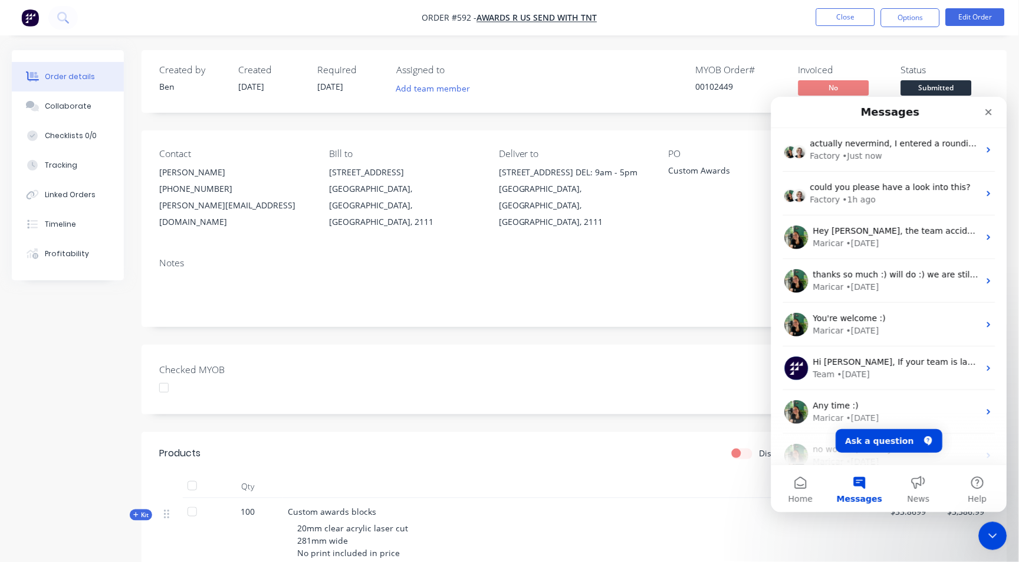
scroll to position [0, 0]
click at [588, 399] on div "Created by Ben Created 11/09/25 Required 30/06/25 Assigned to Add team member M…" at bounding box center [575, 456] width 866 height 813
click at [997, 534] on icon "Close Intercom Messenger" at bounding box center [991, 534] width 14 height 14
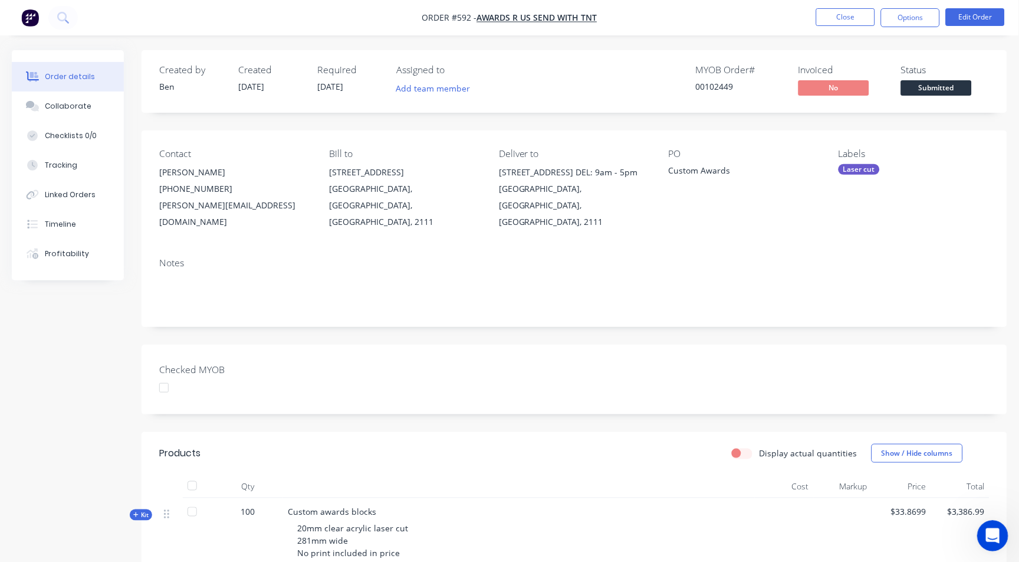
click at [994, 546] on div "Open Intercom Messenger" at bounding box center [990, 533] width 39 height 39
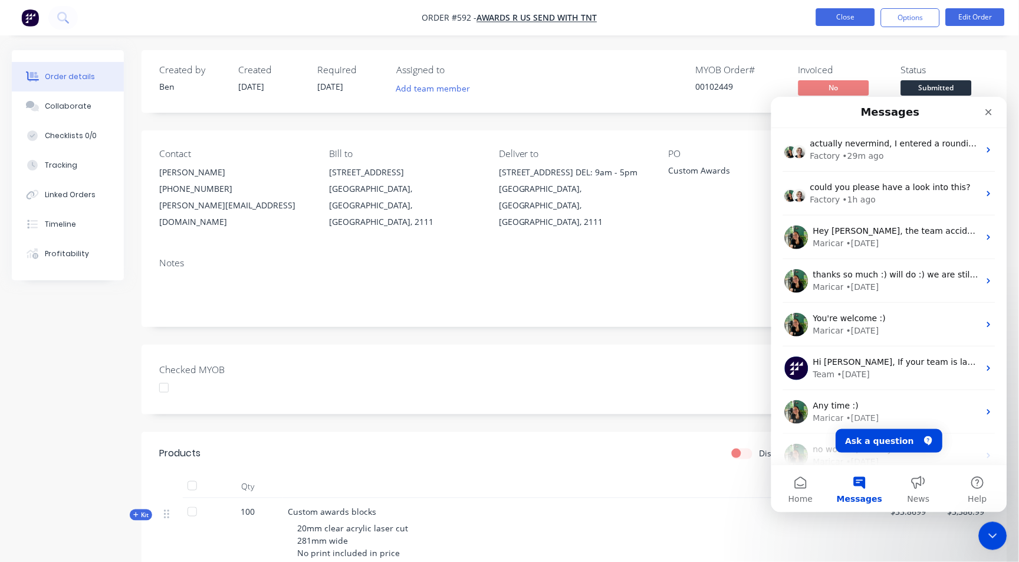
click at [846, 19] on button "Close" at bounding box center [845, 17] width 59 height 18
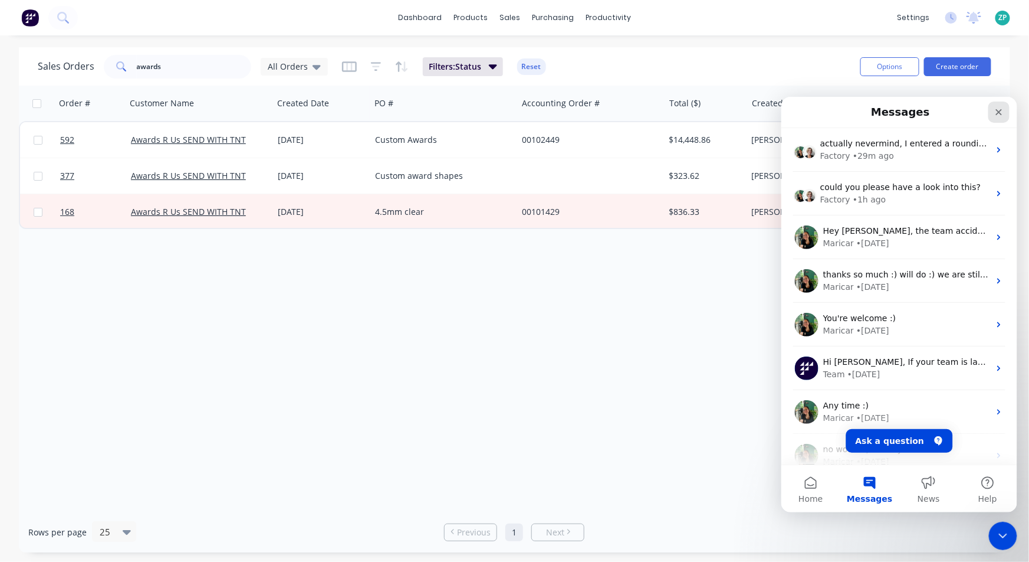
click at [1000, 110] on icon "Close" at bounding box center [998, 111] width 9 height 9
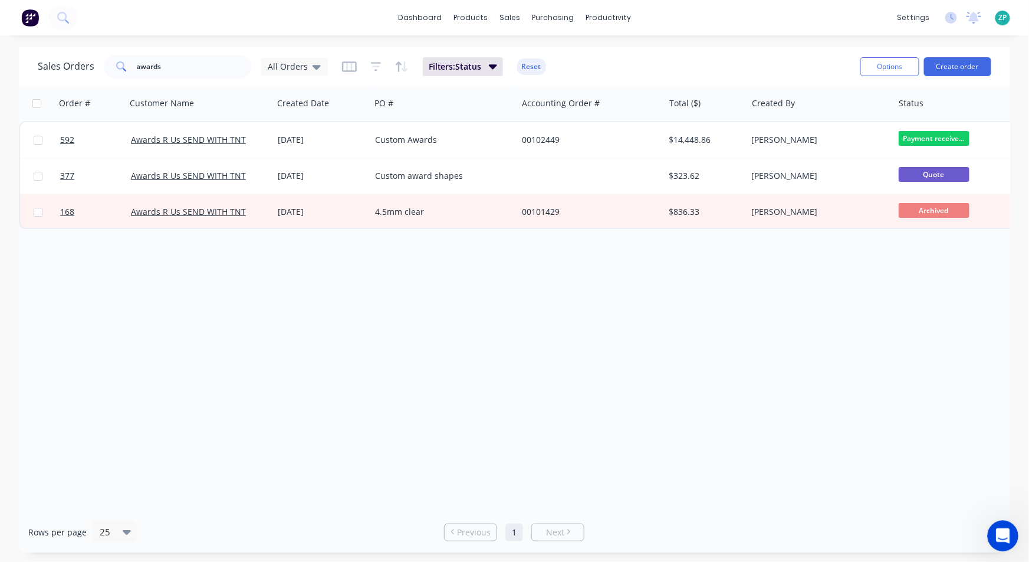
click at [1009, 520] on html at bounding box center [1001, 534] width 28 height 28
click at [1006, 533] on icon "Open Intercom Messenger" at bounding box center [1001, 533] width 19 height 19
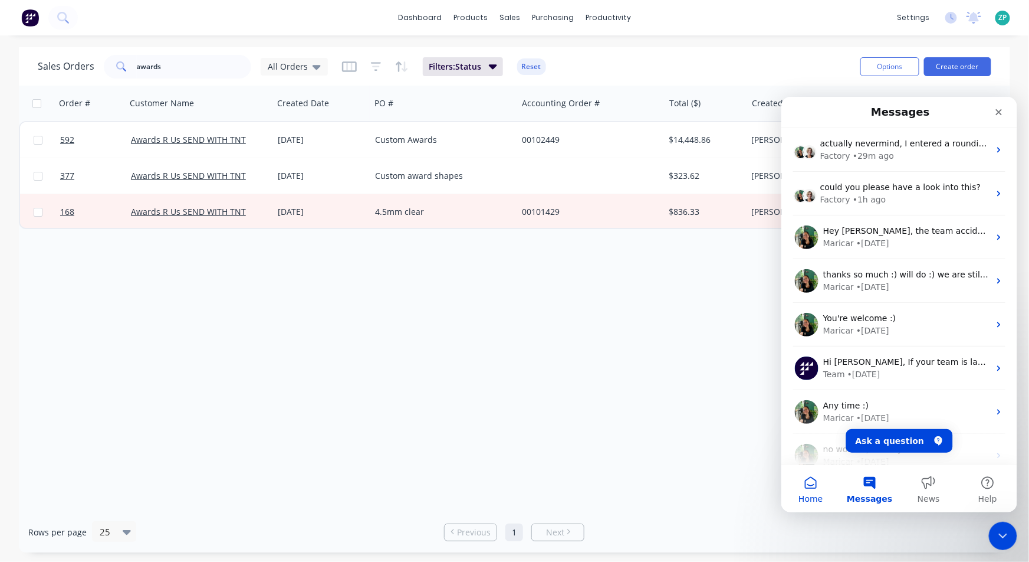
click at [810, 487] on button "Home" at bounding box center [810, 487] width 59 height 47
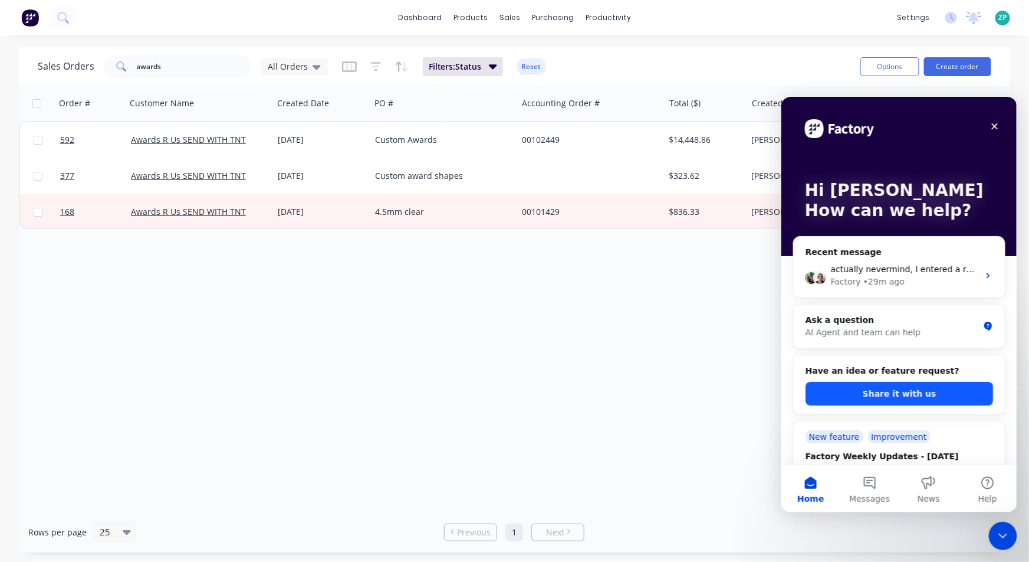
click at [908, 393] on button "Share it with us" at bounding box center [899, 393] width 188 height 24
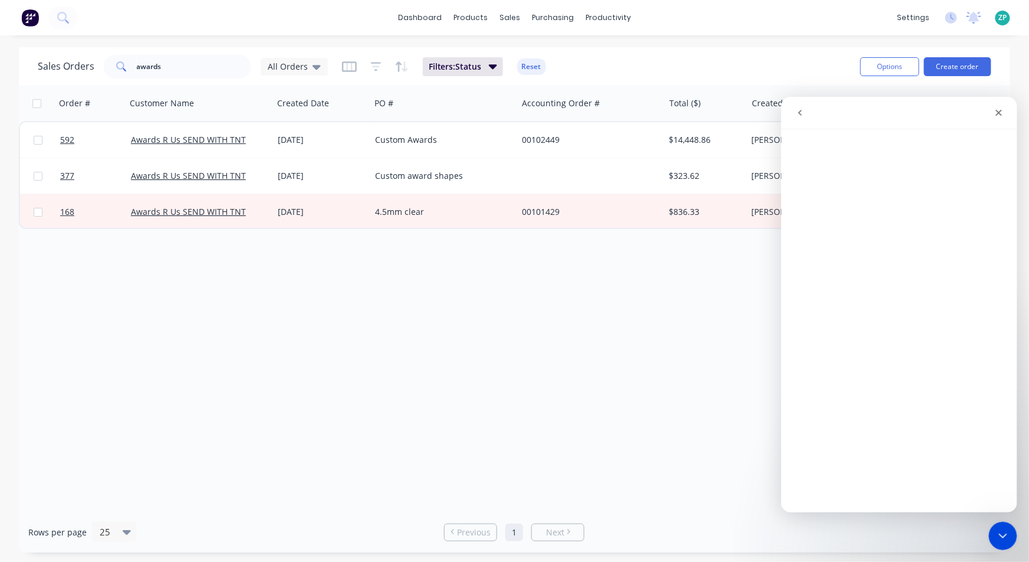
click at [798, 106] on button "go back" at bounding box center [800, 112] width 22 height 22
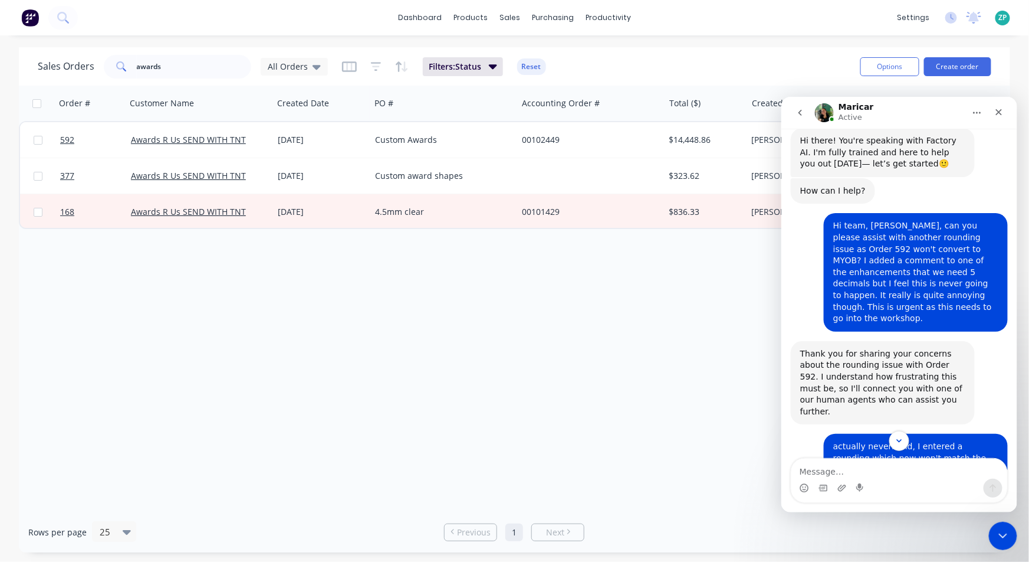
scroll to position [241, 0]
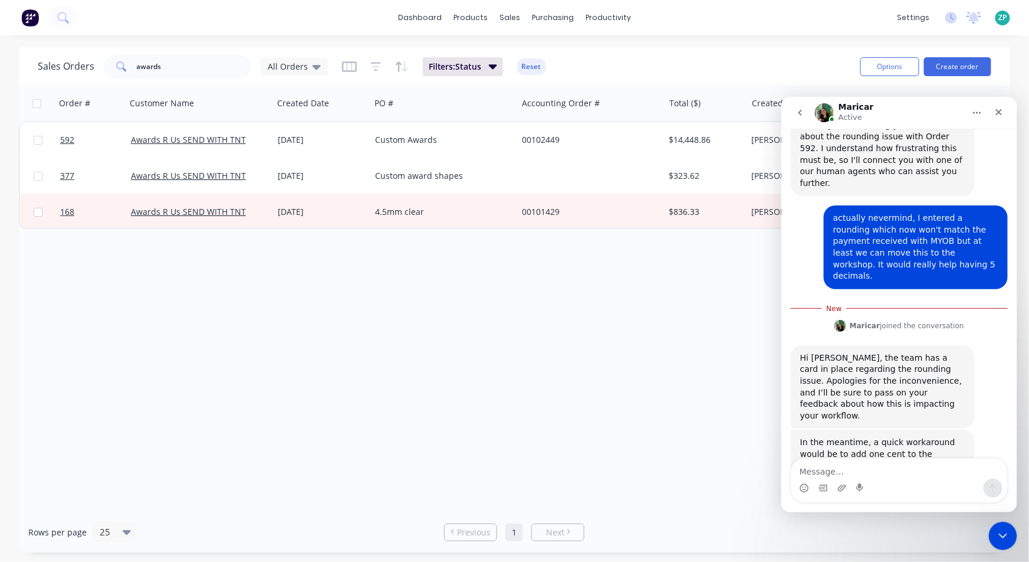
click at [846, 468] on textarea "Message…" at bounding box center [899, 468] width 216 height 20
type textarea "T"
type textarea "I"
type textarea "That's what I have done. Had to round by 2 cents."
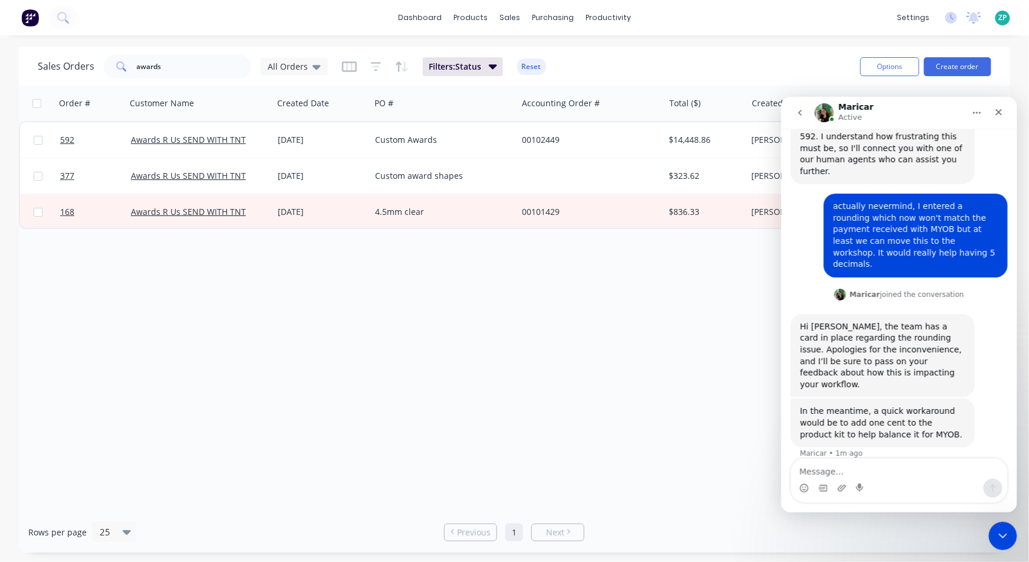
scroll to position [268, 0]
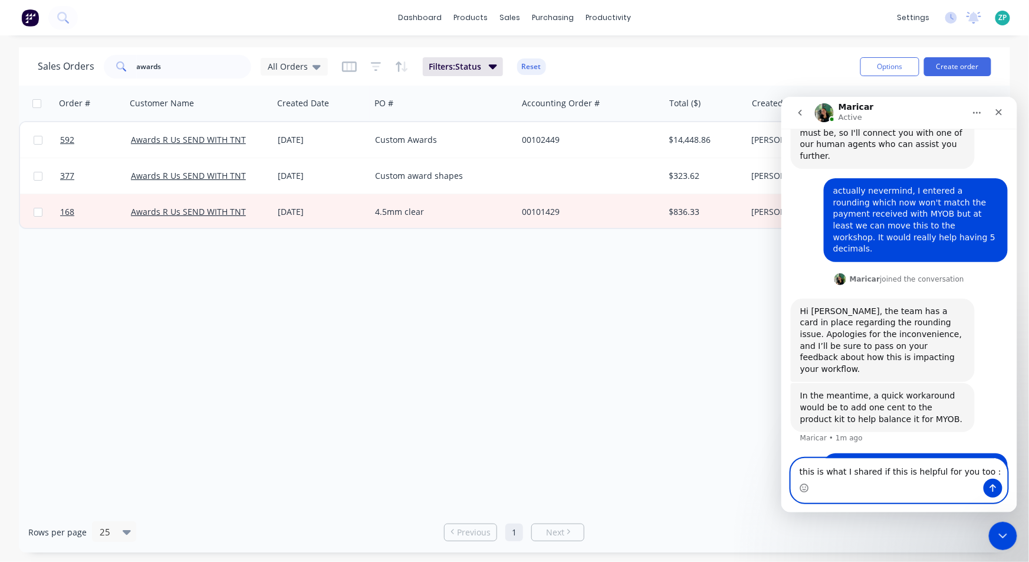
type textarea "this is what I shared if this is helpful for you too :)"
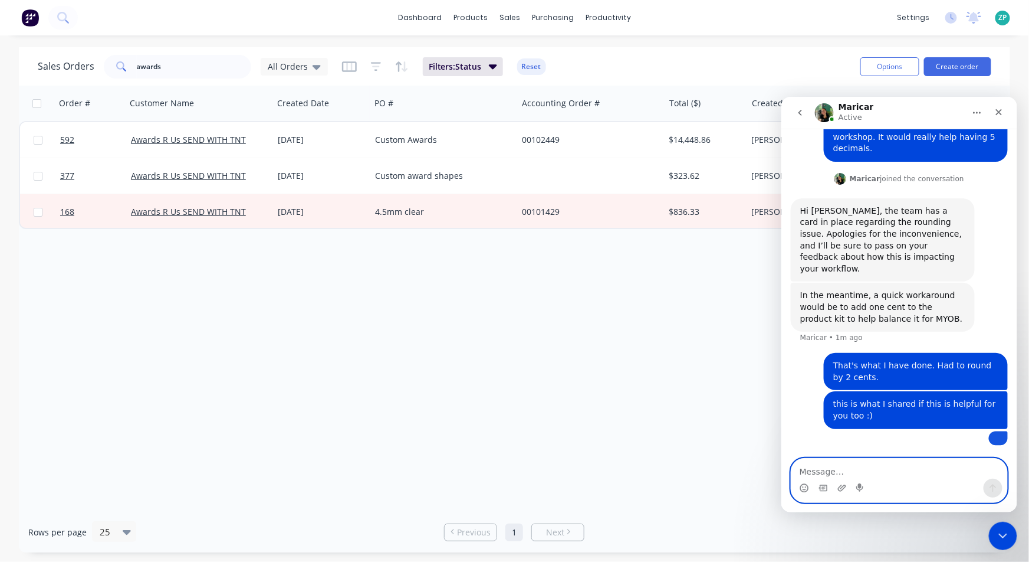
scroll to position [441, 0]
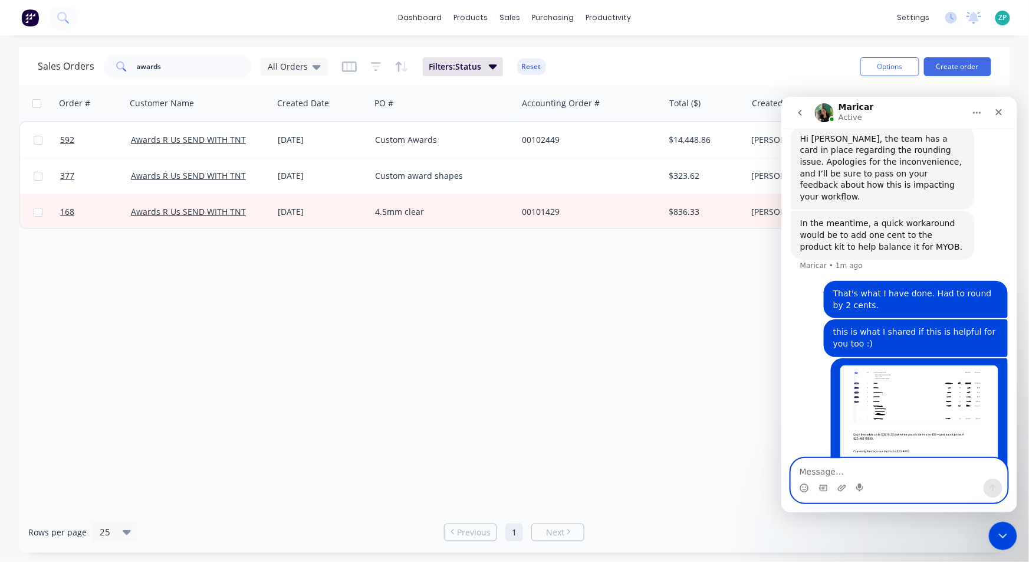
click at [921, 368] on img "Zandra says…" at bounding box center [919, 424] width 158 height 119
click at [877, 374] on img "Zandra says…" at bounding box center [919, 424] width 158 height 119
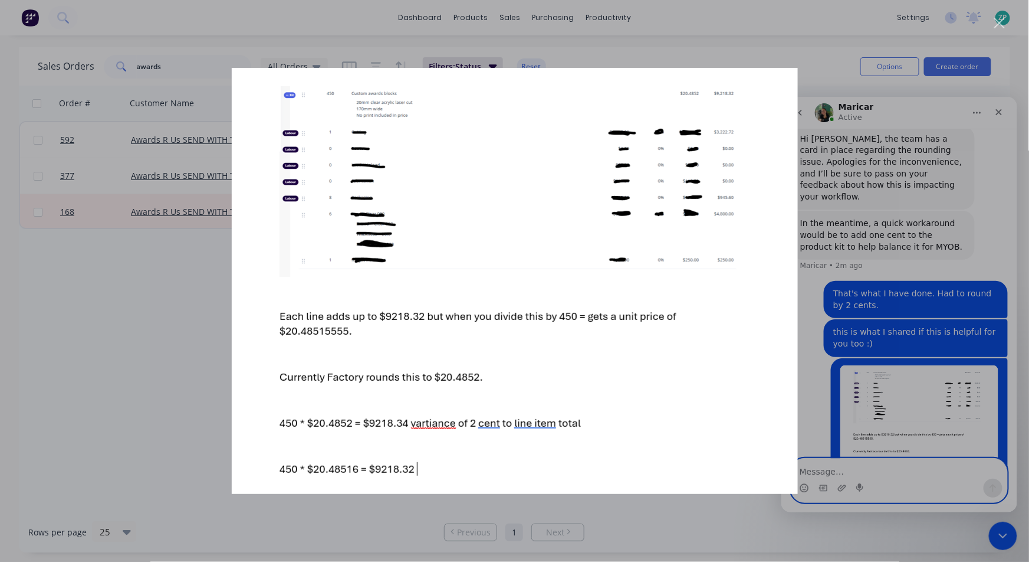
scroll to position [0, 0]
click at [420, 424] on img "Close" at bounding box center [515, 281] width 566 height 426
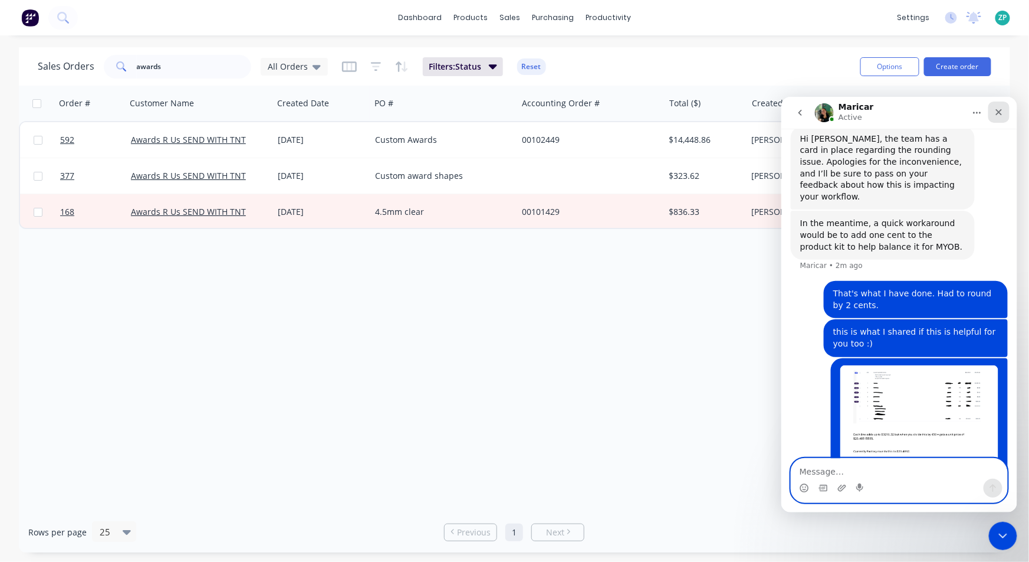
click at [1002, 113] on div "Close" at bounding box center [998, 111] width 21 height 21
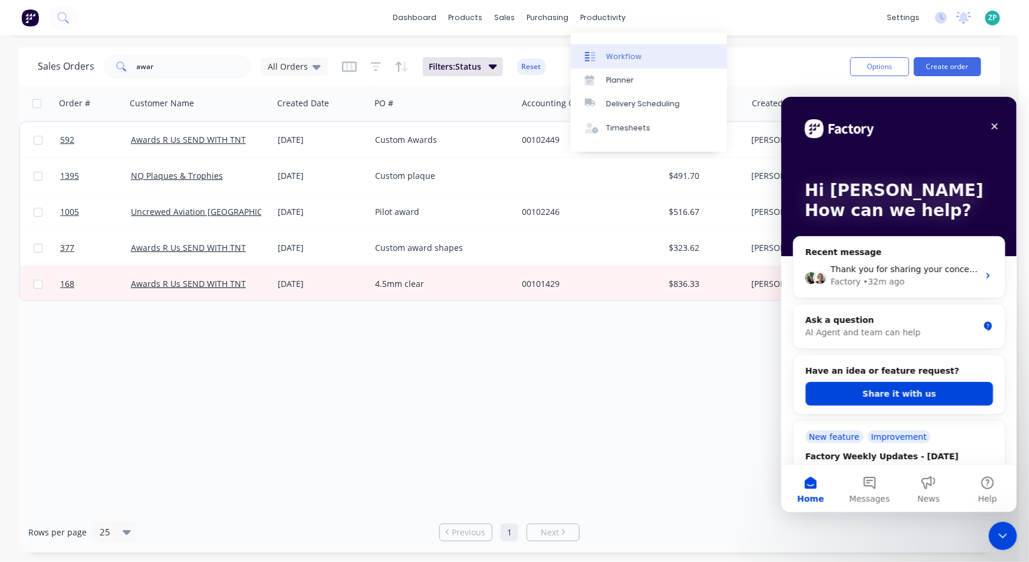
click at [613, 50] on link "Workflow" at bounding box center [649, 56] width 156 height 24
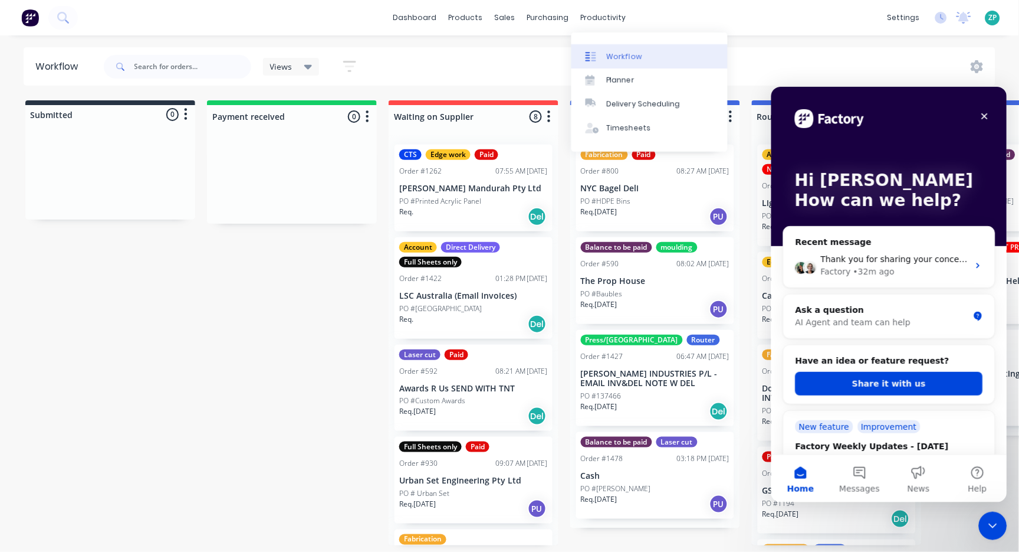
click at [615, 52] on div "Workflow" at bounding box center [624, 56] width 35 height 11
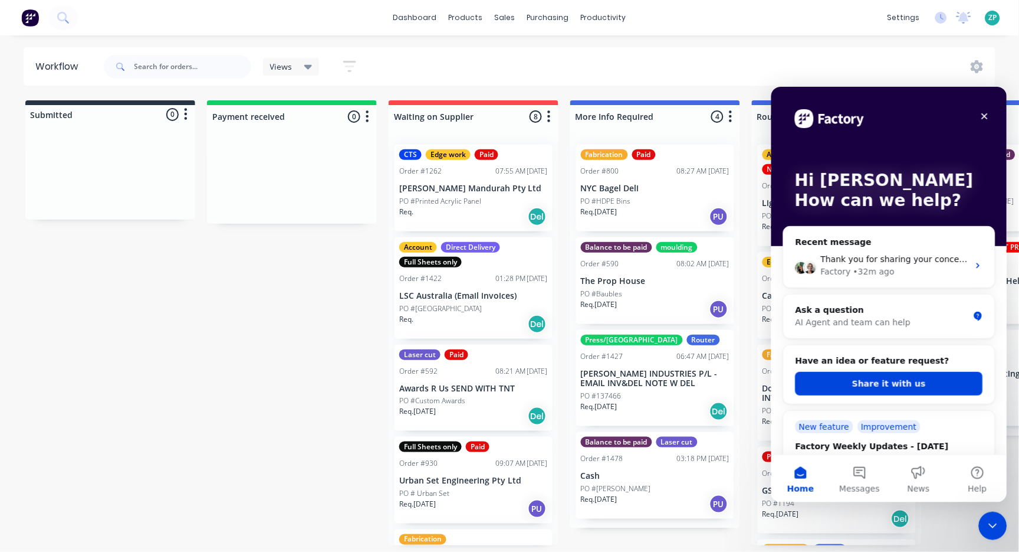
click at [547, 110] on icon "button" at bounding box center [549, 116] width 4 height 15
click at [478, 201] on button "Sort By" at bounding box center [497, 200] width 118 height 19
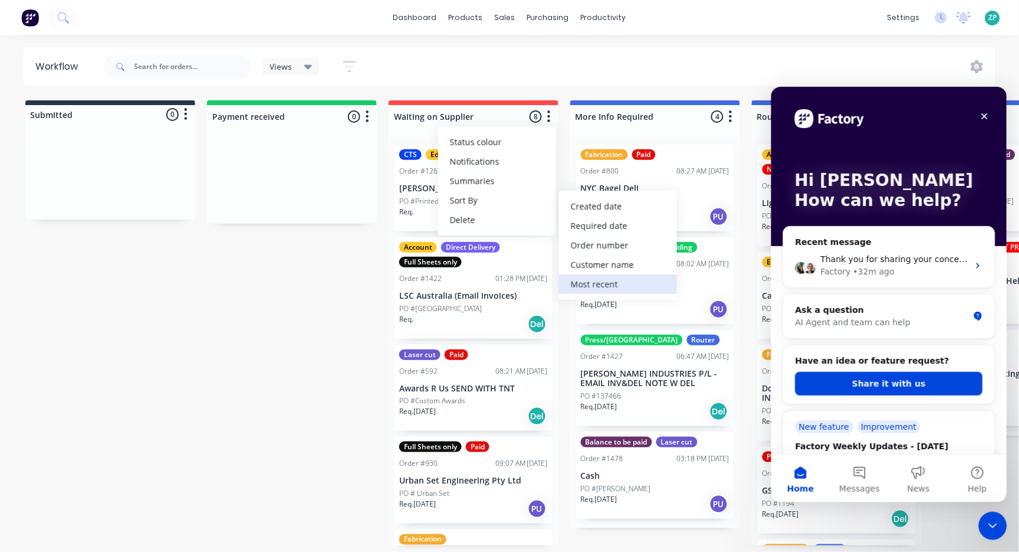
click at [594, 286] on recent "Most recent" at bounding box center [618, 283] width 118 height 19
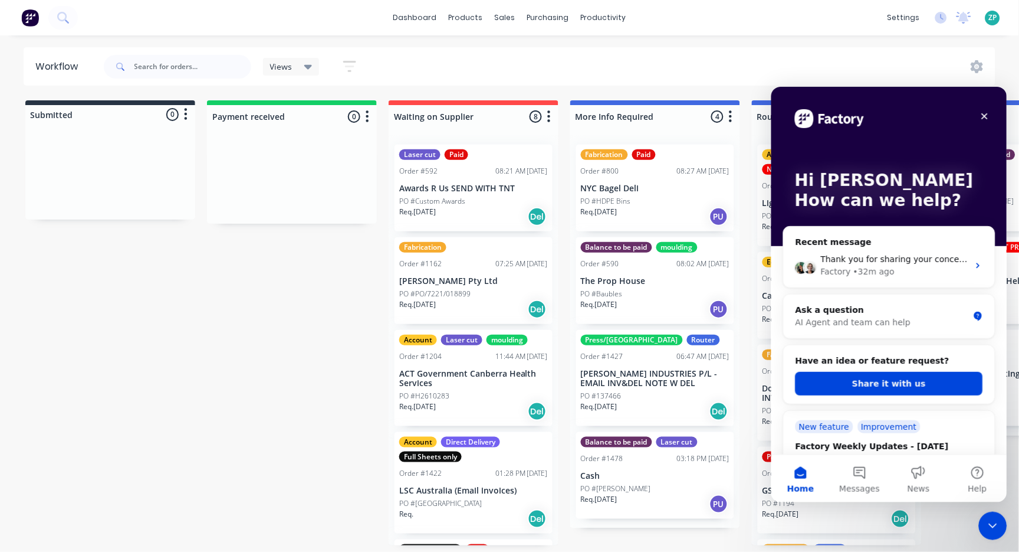
click at [552, 114] on button "button" at bounding box center [549, 117] width 14 height 14
click at [481, 203] on button "Sort By" at bounding box center [497, 200] width 118 height 19
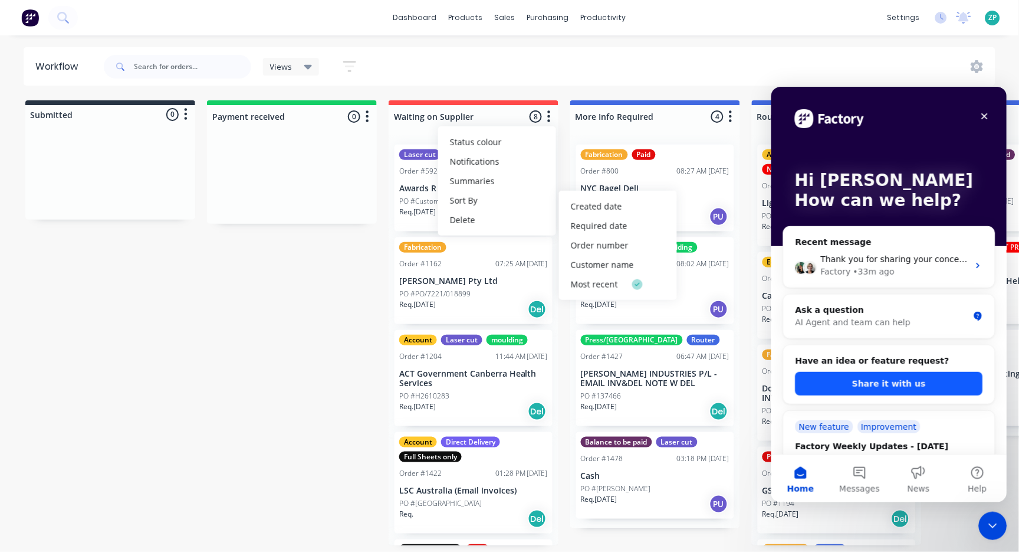
click at [905, 388] on button "Share it with us" at bounding box center [889, 383] width 188 height 24
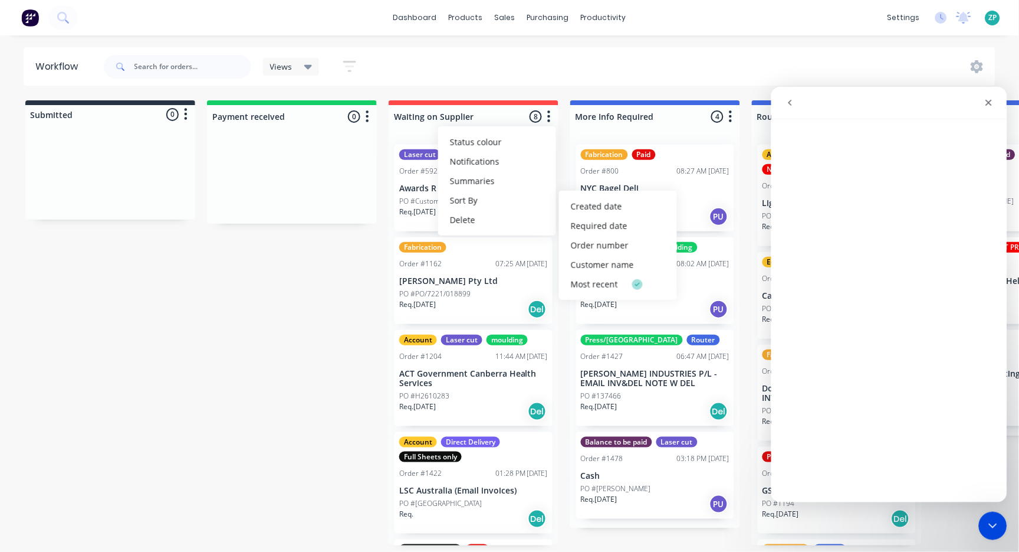
click at [789, 98] on icon "go back" at bounding box center [789, 101] width 9 height 9
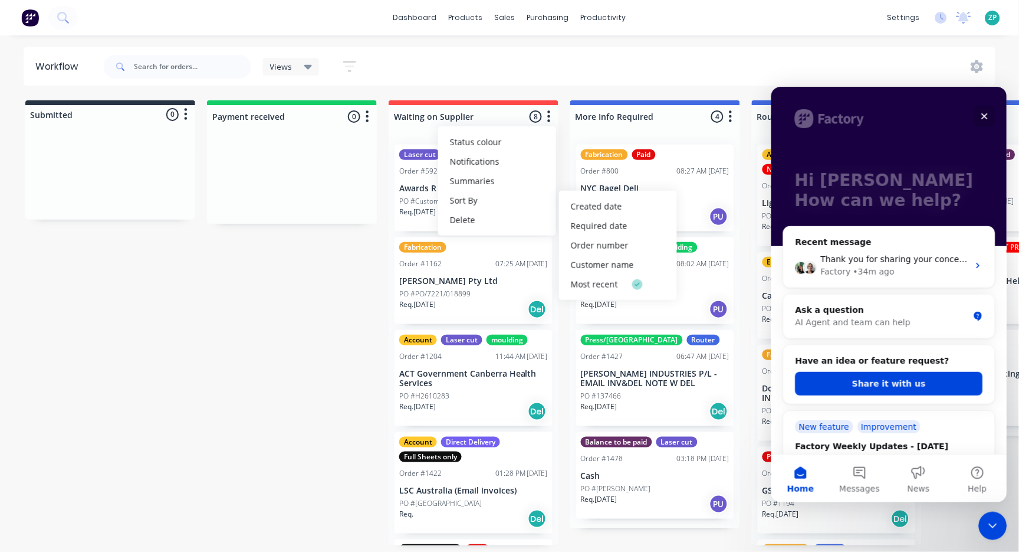
scroll to position [65, 0]
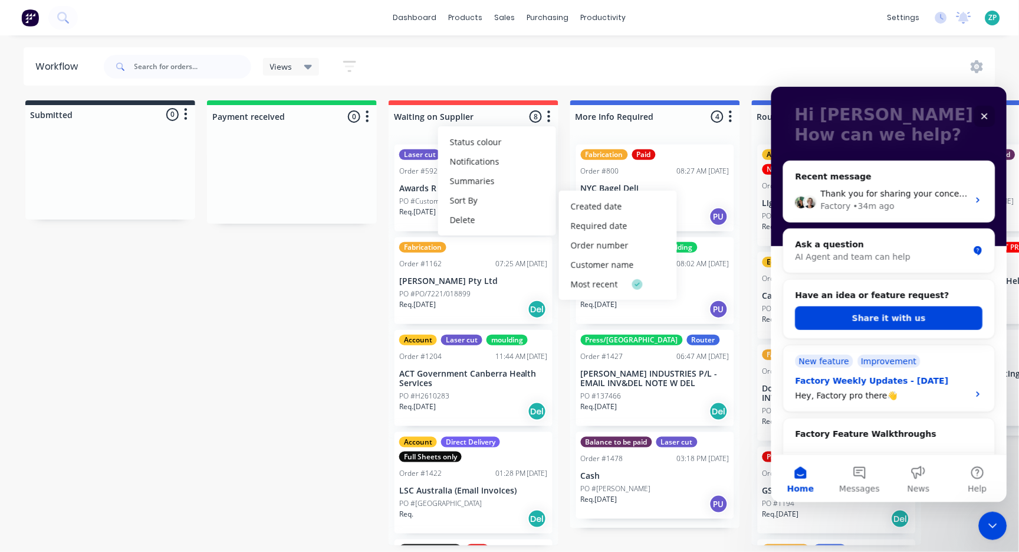
click at [861, 393] on div "Hey, Factory pro there👋" at bounding box center [878, 395] width 166 height 12
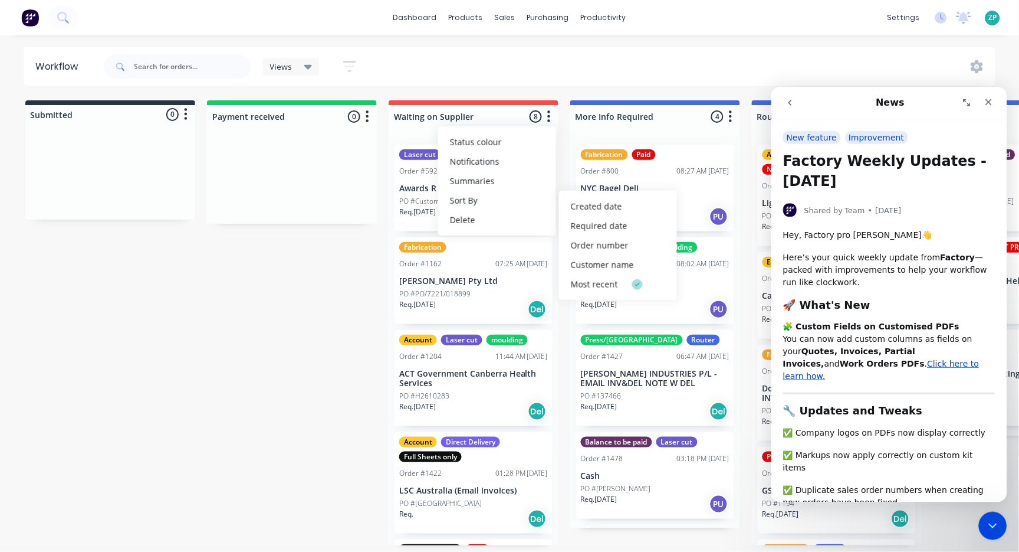
click at [785, 103] on icon "go back" at bounding box center [789, 101] width 9 height 9
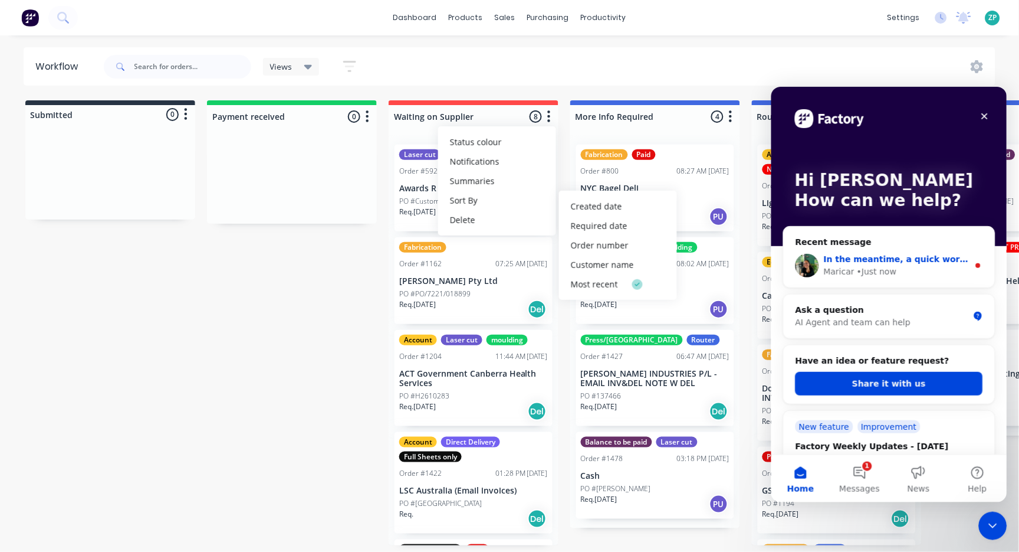
drag, startPoint x: 900, startPoint y: 268, endPoint x: 1564, endPoint y: 97, distance: 685.8
click at [900, 268] on div "Maricar • Just now" at bounding box center [895, 271] width 145 height 12
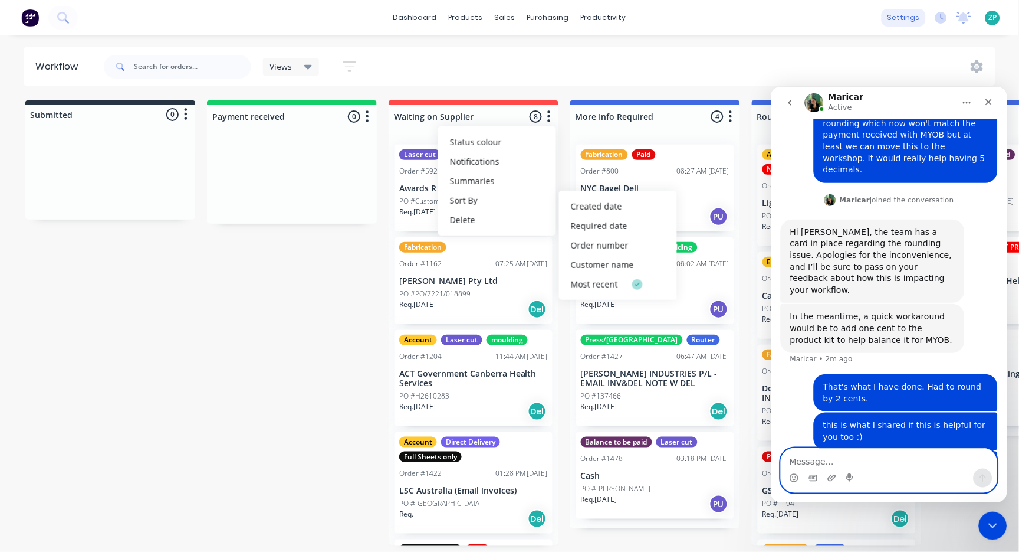
scroll to position [441, 0]
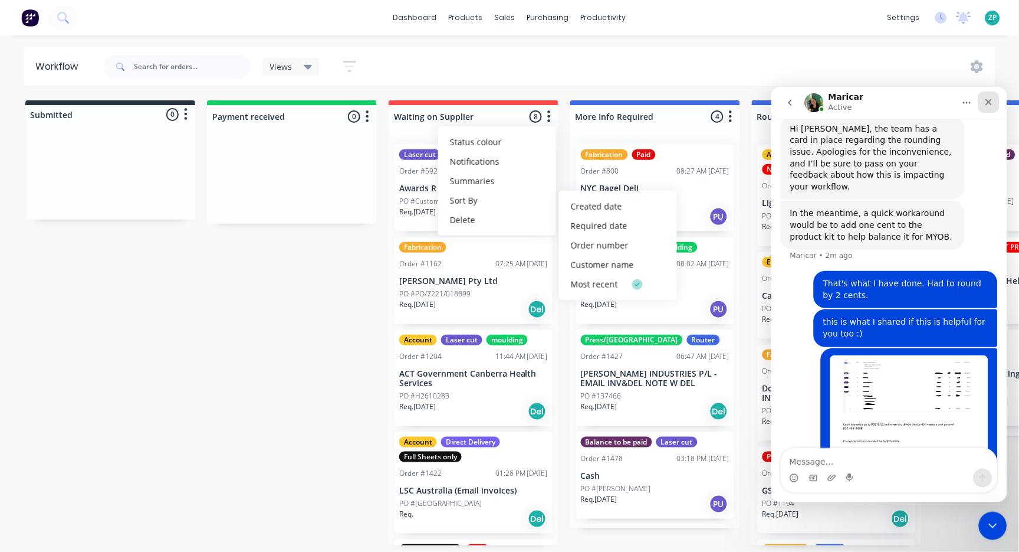
click at [992, 95] on div "Close" at bounding box center [988, 101] width 21 height 21
